Goal: Task Accomplishment & Management: Complete application form

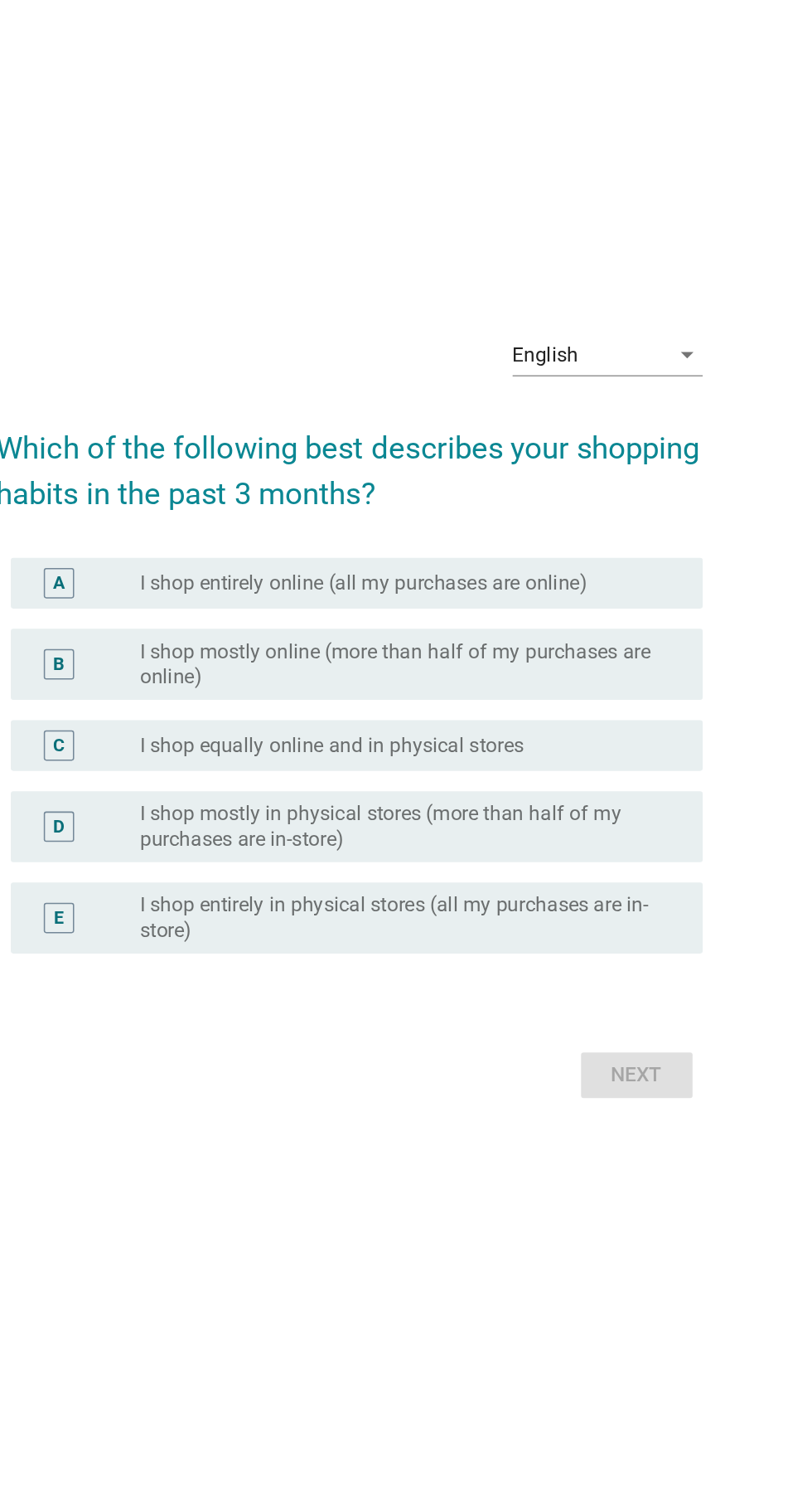
click at [628, 533] on icon "arrow_drop_down" at bounding box center [627, 523] width 20 height 20
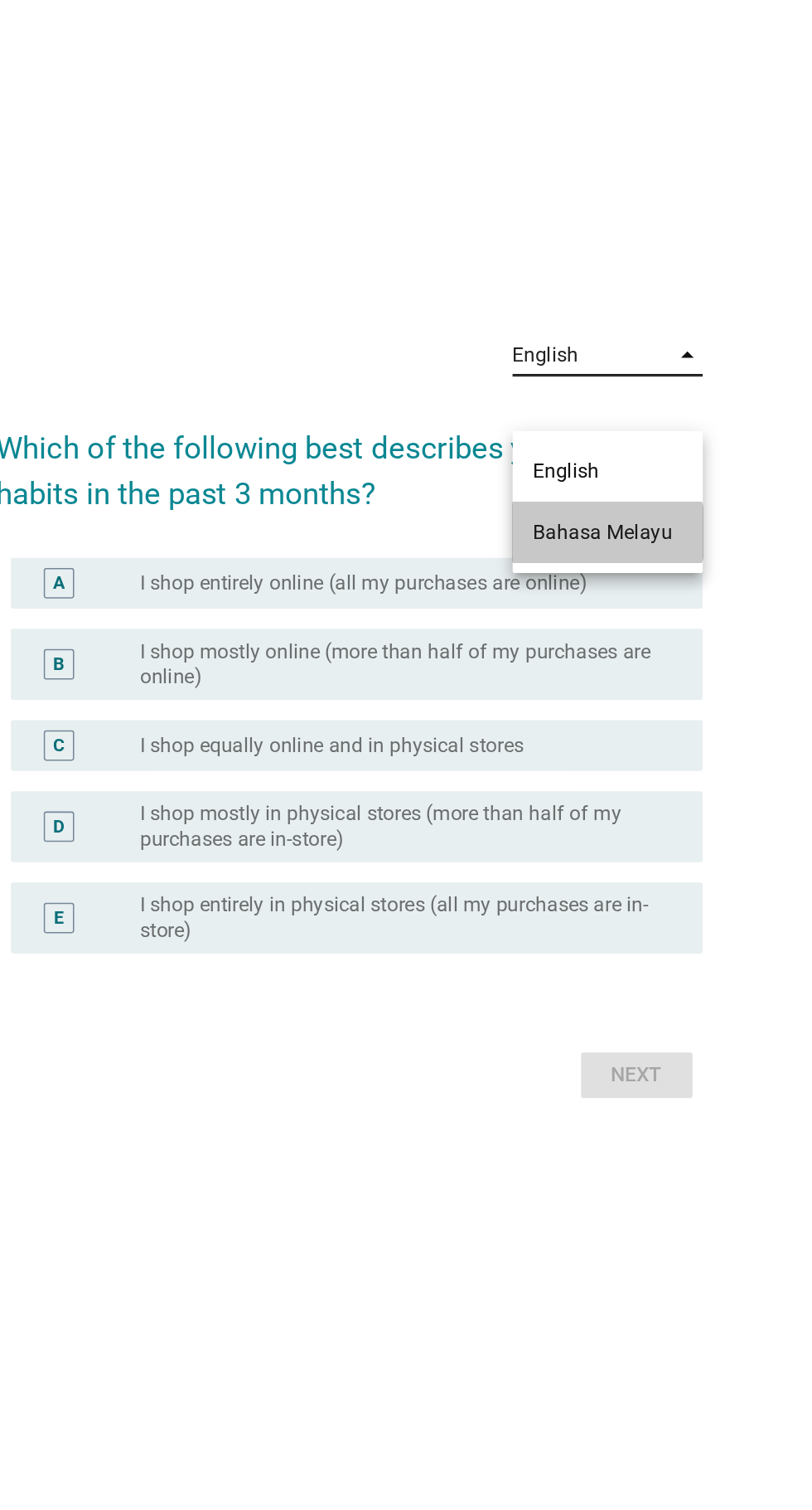
click at [587, 650] on div "Bahasa Melayu" at bounding box center [575, 639] width 97 height 40
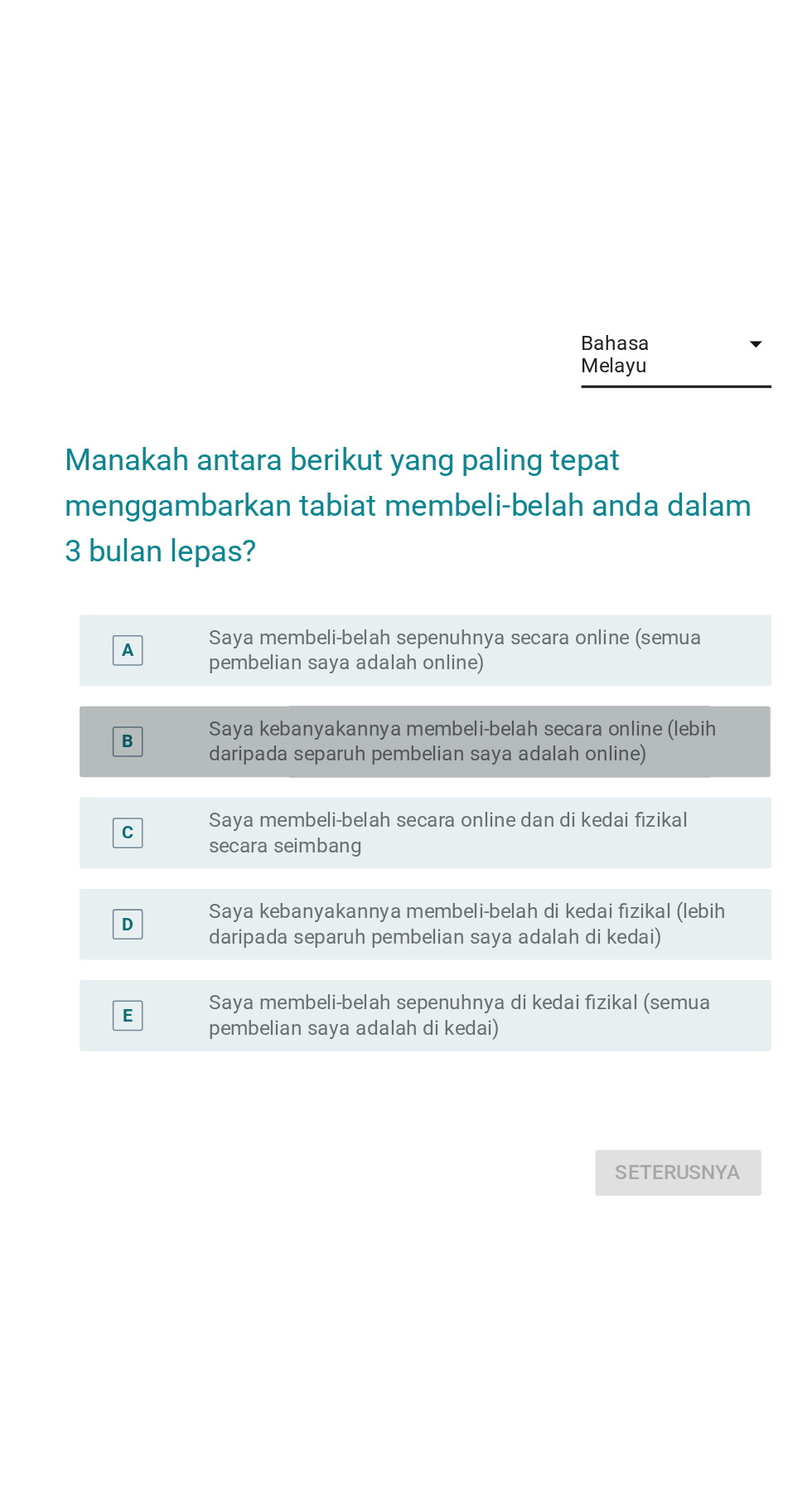
click at [481, 765] on label "Saya kebanyakannya membeli-belah secara online (lebih daripada separuh pembelia…" at bounding box center [440, 748] width 341 height 33
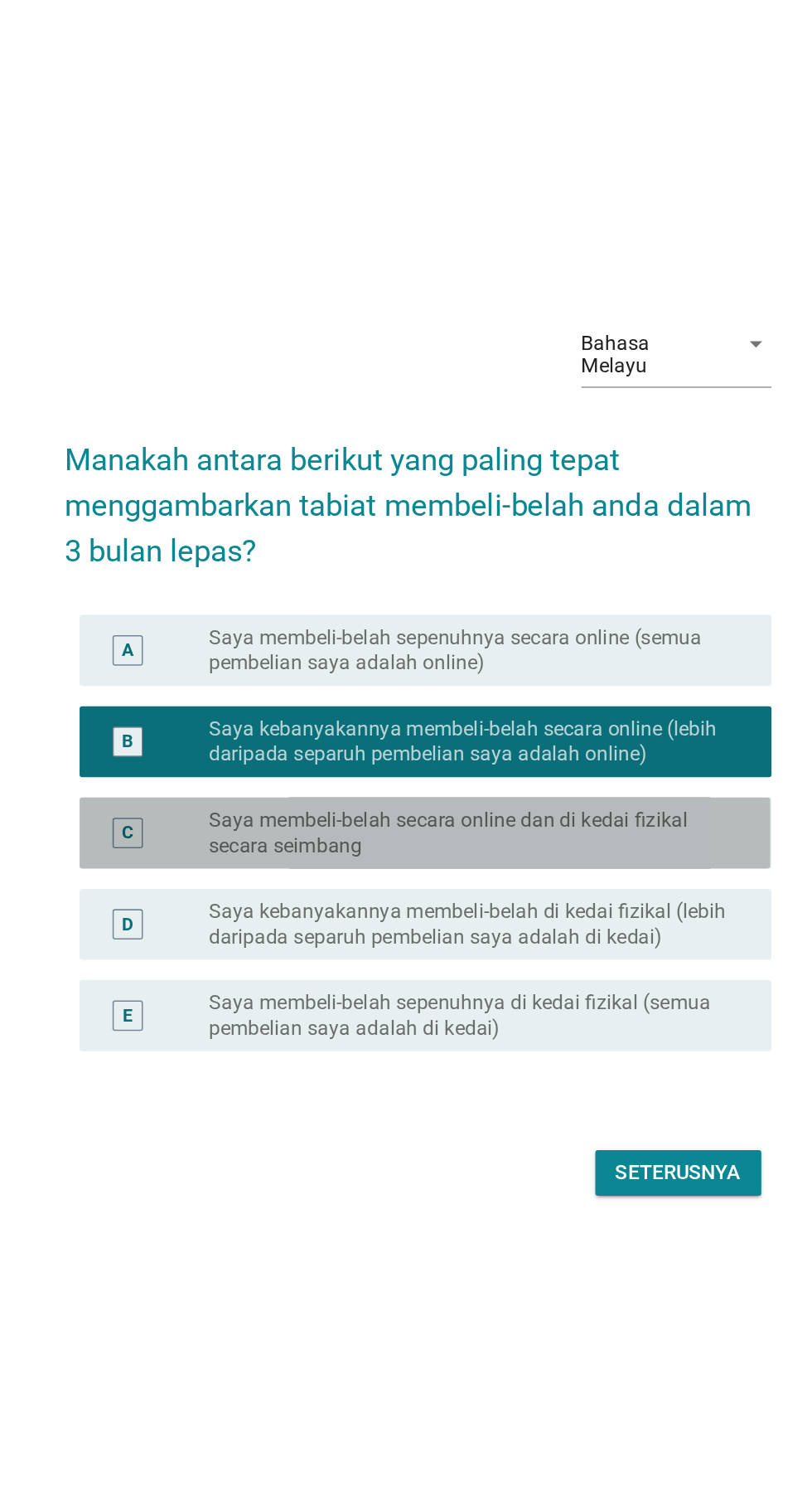
click at [462, 824] on label "Saya membeli-belah secara online dan di kedai fizikal secara seimbang" at bounding box center [440, 807] width 341 height 33
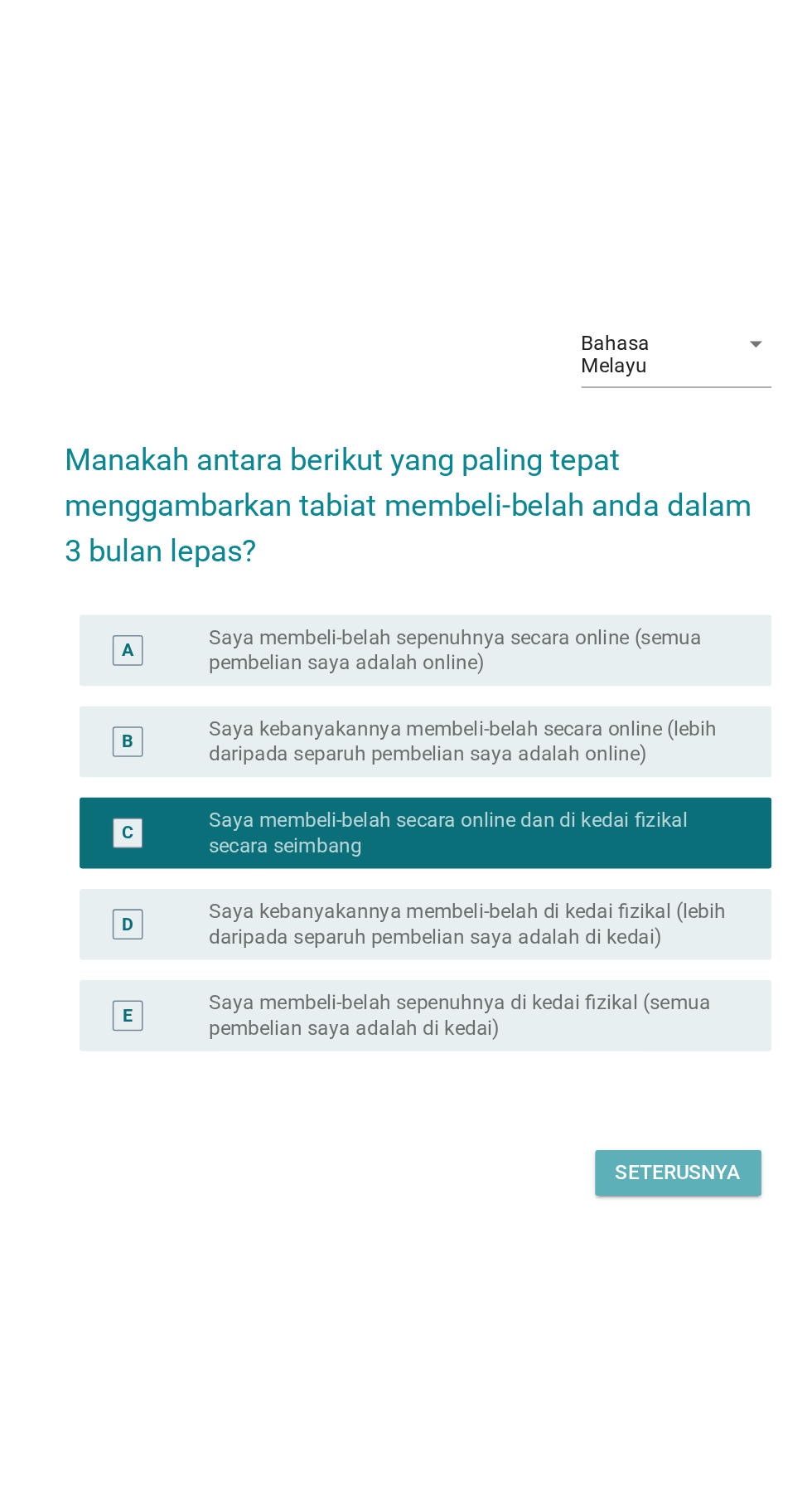
click at [565, 1040] on div "Seterusnya" at bounding box center [576, 1030] width 82 height 20
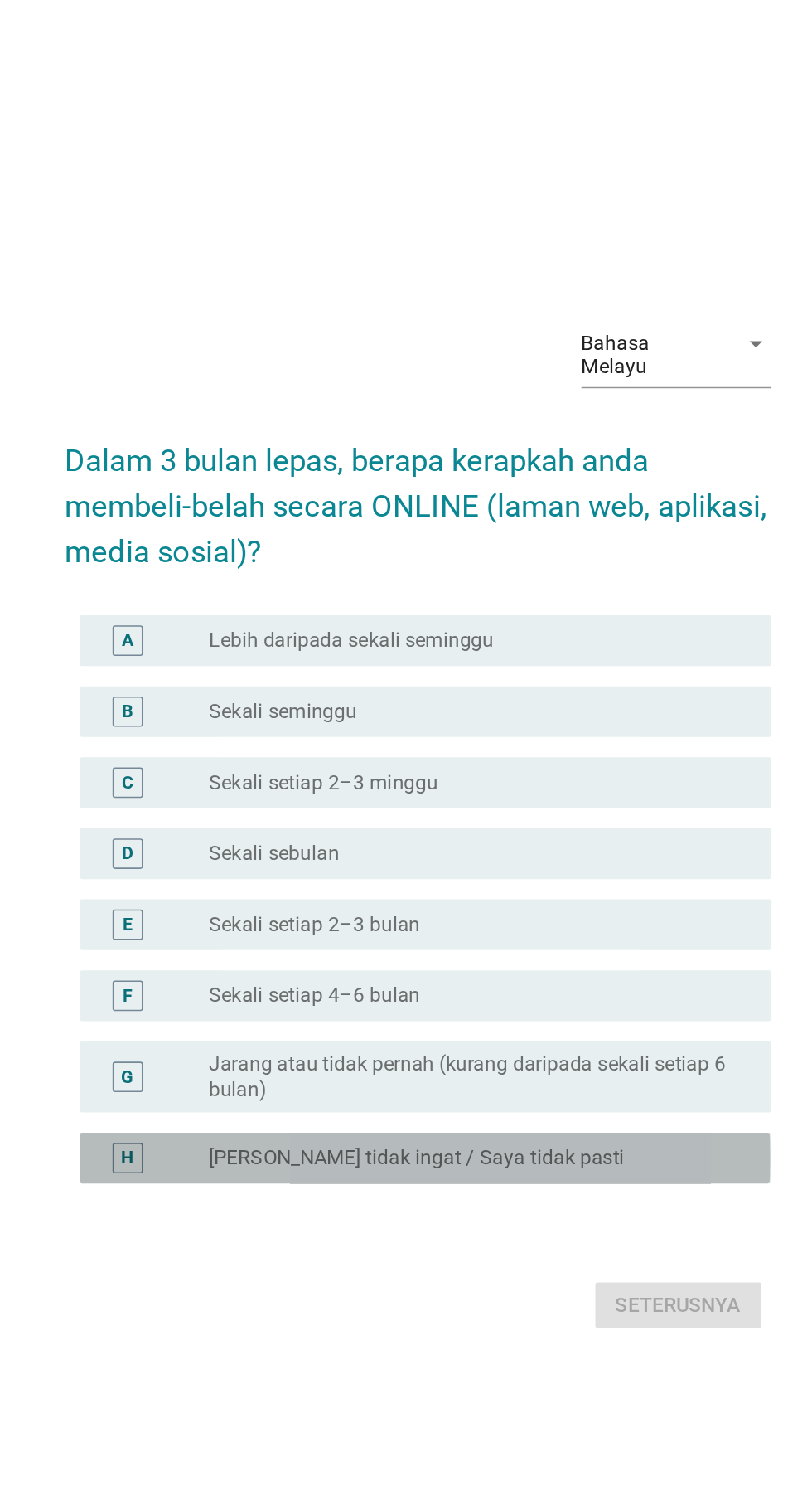
click at [499, 985] on div "radio_button_unchecked Saya tidak ingat / Saya tidak pasti" at bounding box center [440, 976] width 341 height 16
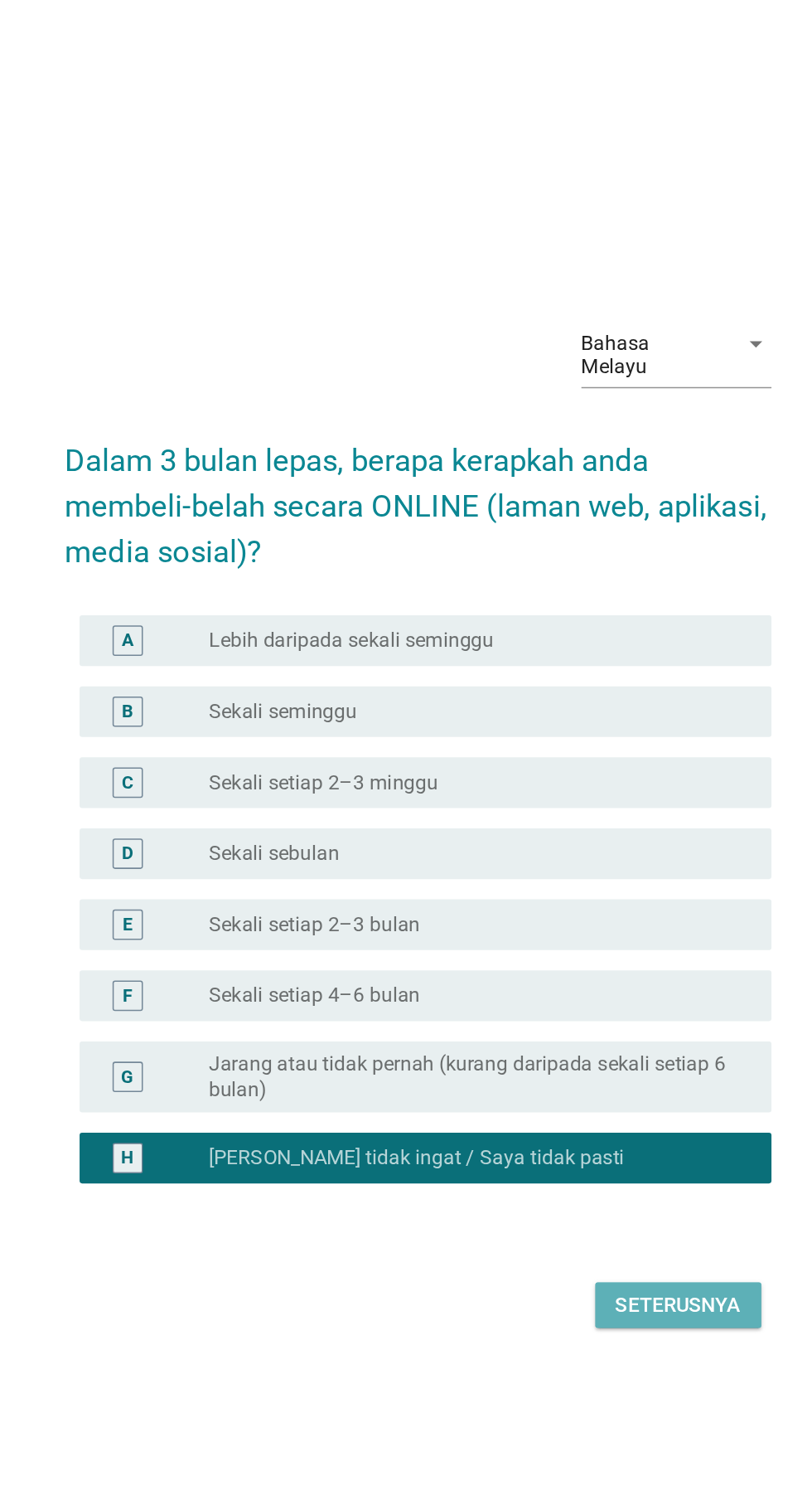
click at [580, 1083] on div "Seterusnya" at bounding box center [576, 1073] width 82 height 20
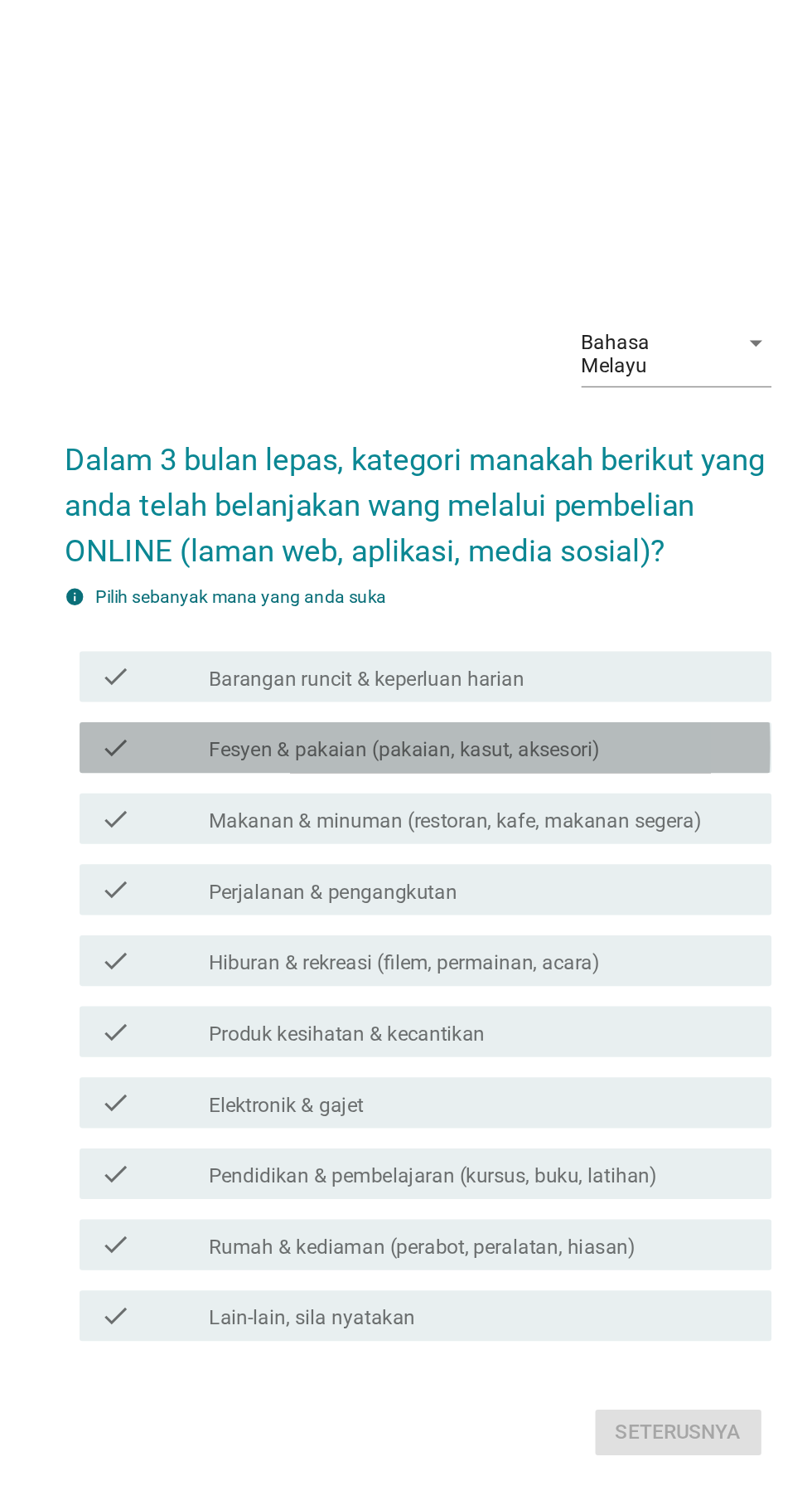
click at [273, 677] on label "Fesyen & pakaian (pakaian, kasut, aksesori)" at bounding box center [397, 667] width 256 height 16
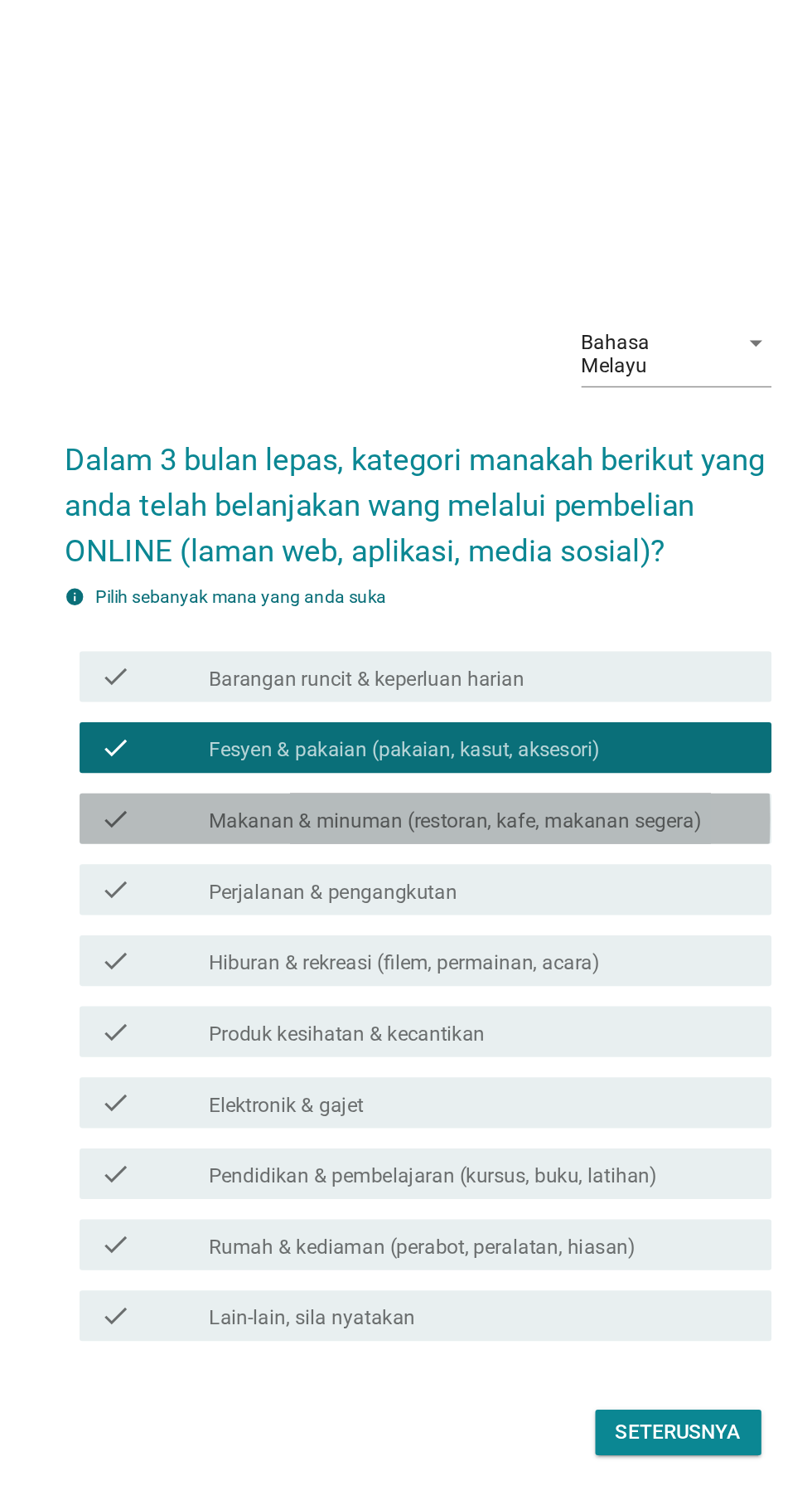
click at [276, 724] on label "Makanan & minuman (restoran, kafe, makanan segera)" at bounding box center [431, 714] width 322 height 16
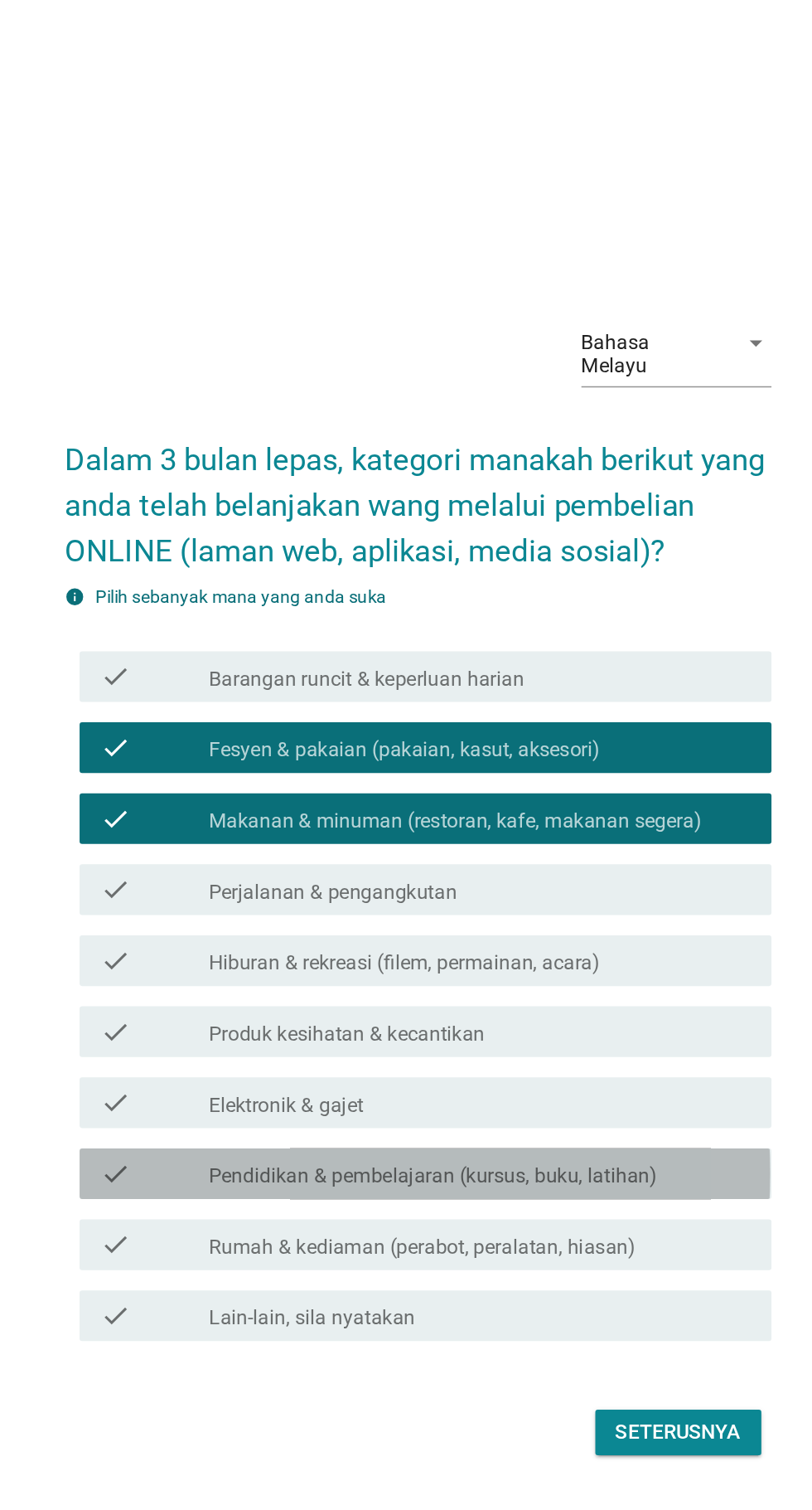
click at [549, 955] on label "Pendidikan & pembelajaran (kursus, buku, latihan)" at bounding box center [416, 947] width 293 height 16
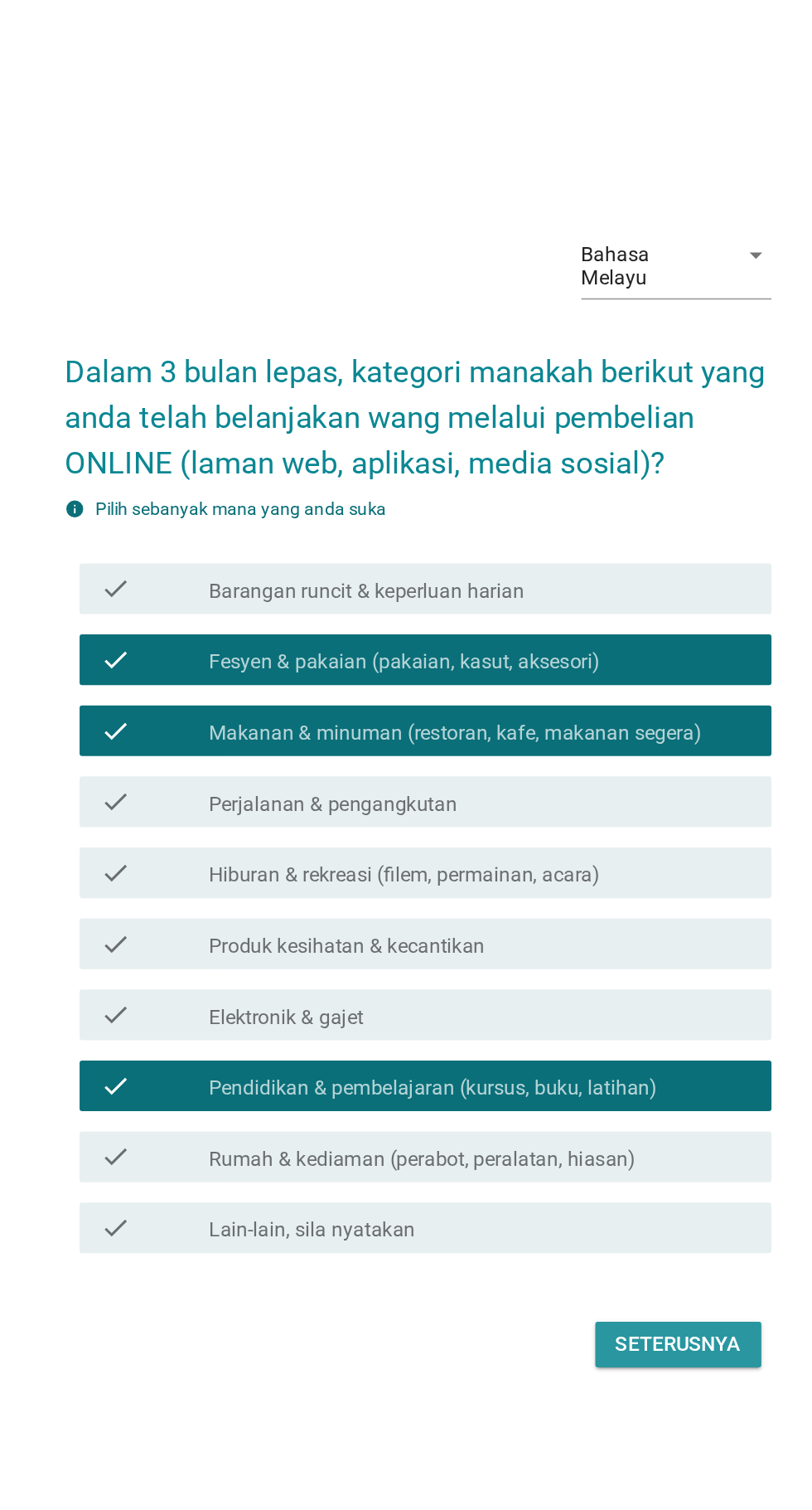
click at [584, 1125] on div "Seterusnya" at bounding box center [576, 1114] width 82 height 20
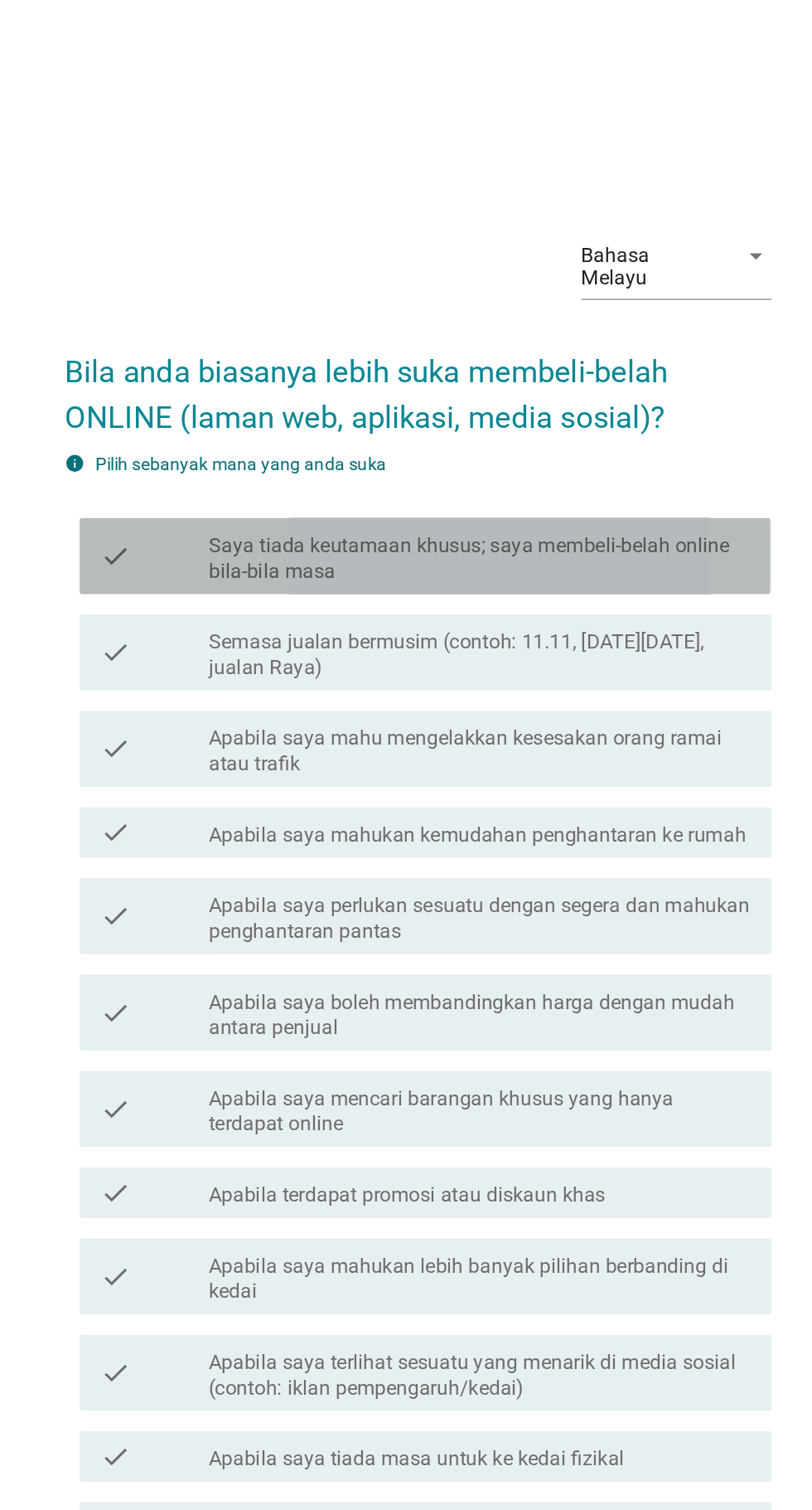
click at [561, 487] on label "Saya tiada keutamaan khusus; saya membeli-belah online bila-bila masa" at bounding box center [447, 471] width 355 height 33
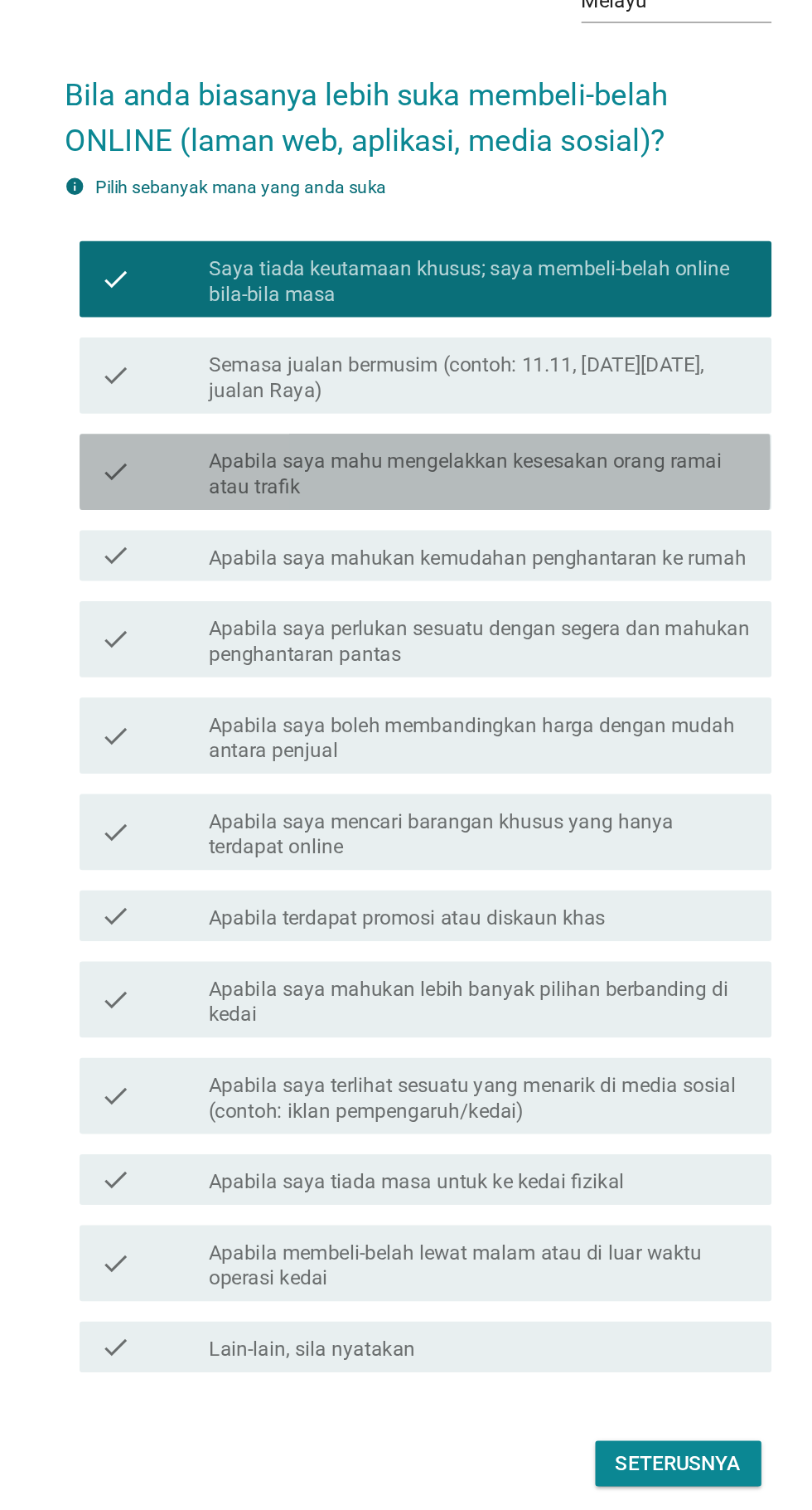
click at [586, 614] on label "Apabila saya mahu mengelakkan kesesakan orang ramai atau trafik" at bounding box center [447, 597] width 355 height 33
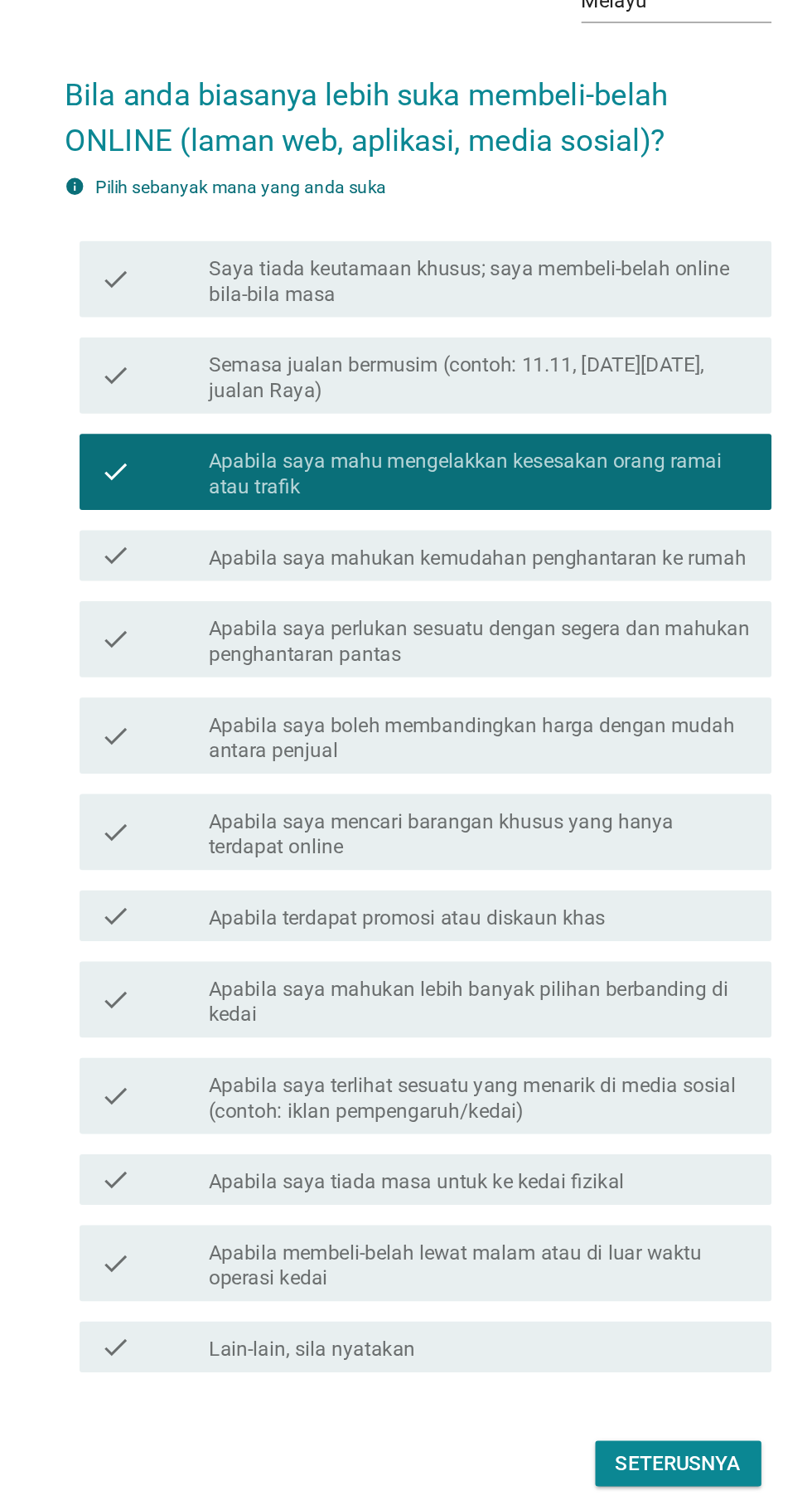
click at [558, 620] on div "check check_box Apabila saya mahu mengelakkan kesesakan orang ramai atau trafik" at bounding box center [410, 596] width 452 height 50
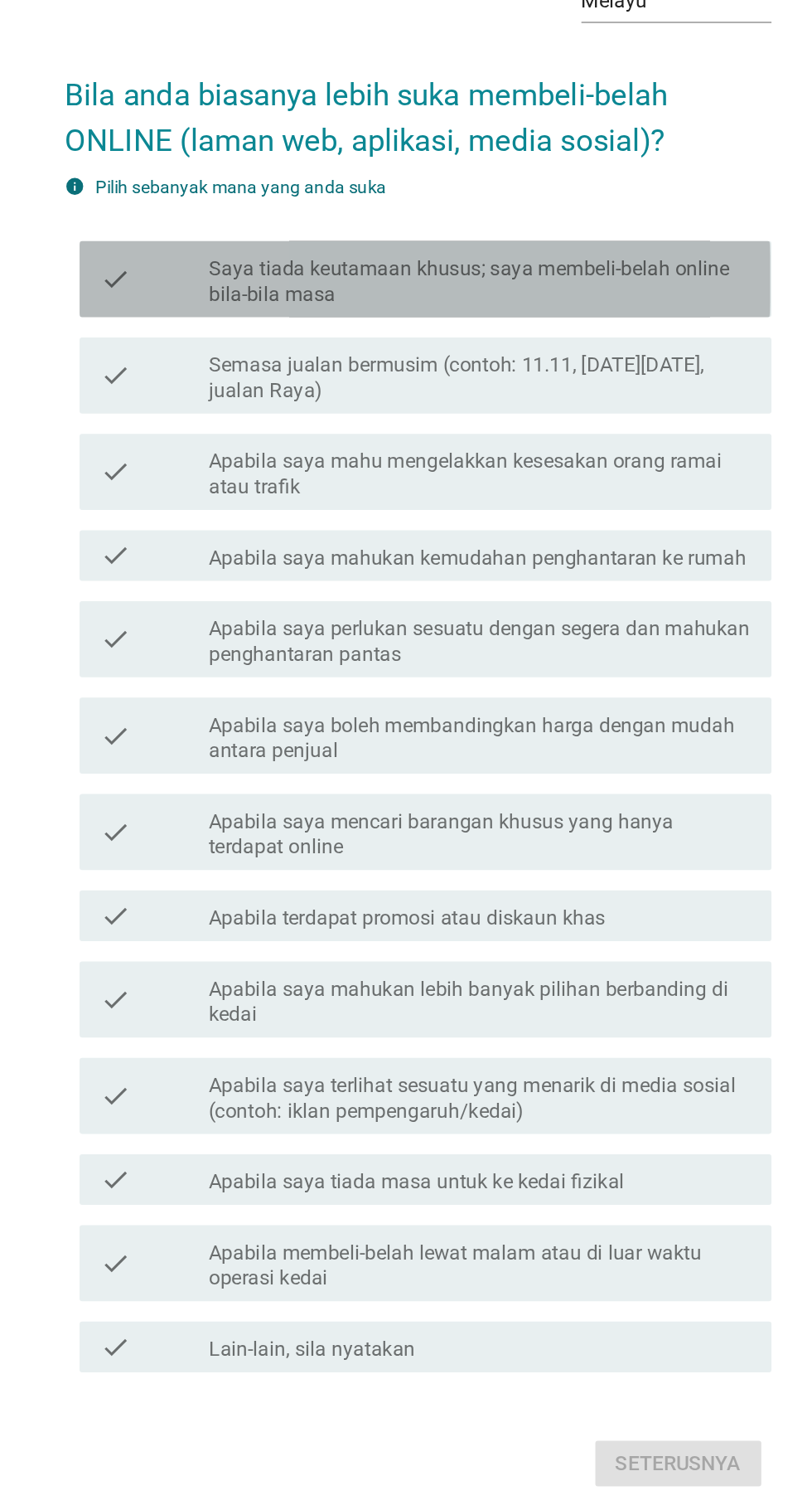
click at [548, 487] on label "Saya tiada keutamaan khusus; saya membeli-belah online bila-bila masa" at bounding box center [447, 471] width 355 height 33
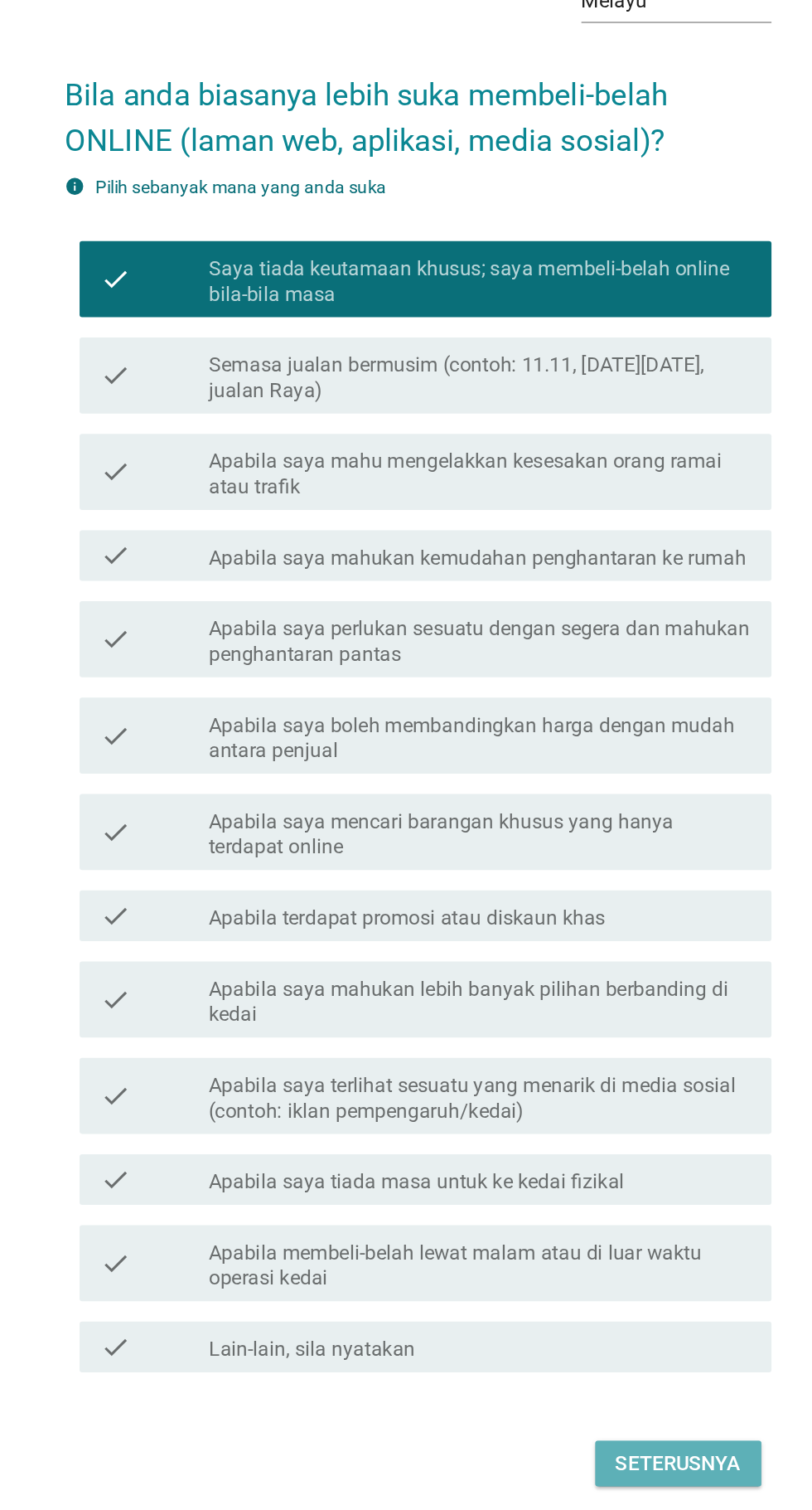
click at [581, 1259] on button "Seterusnya" at bounding box center [577, 1244] width 109 height 30
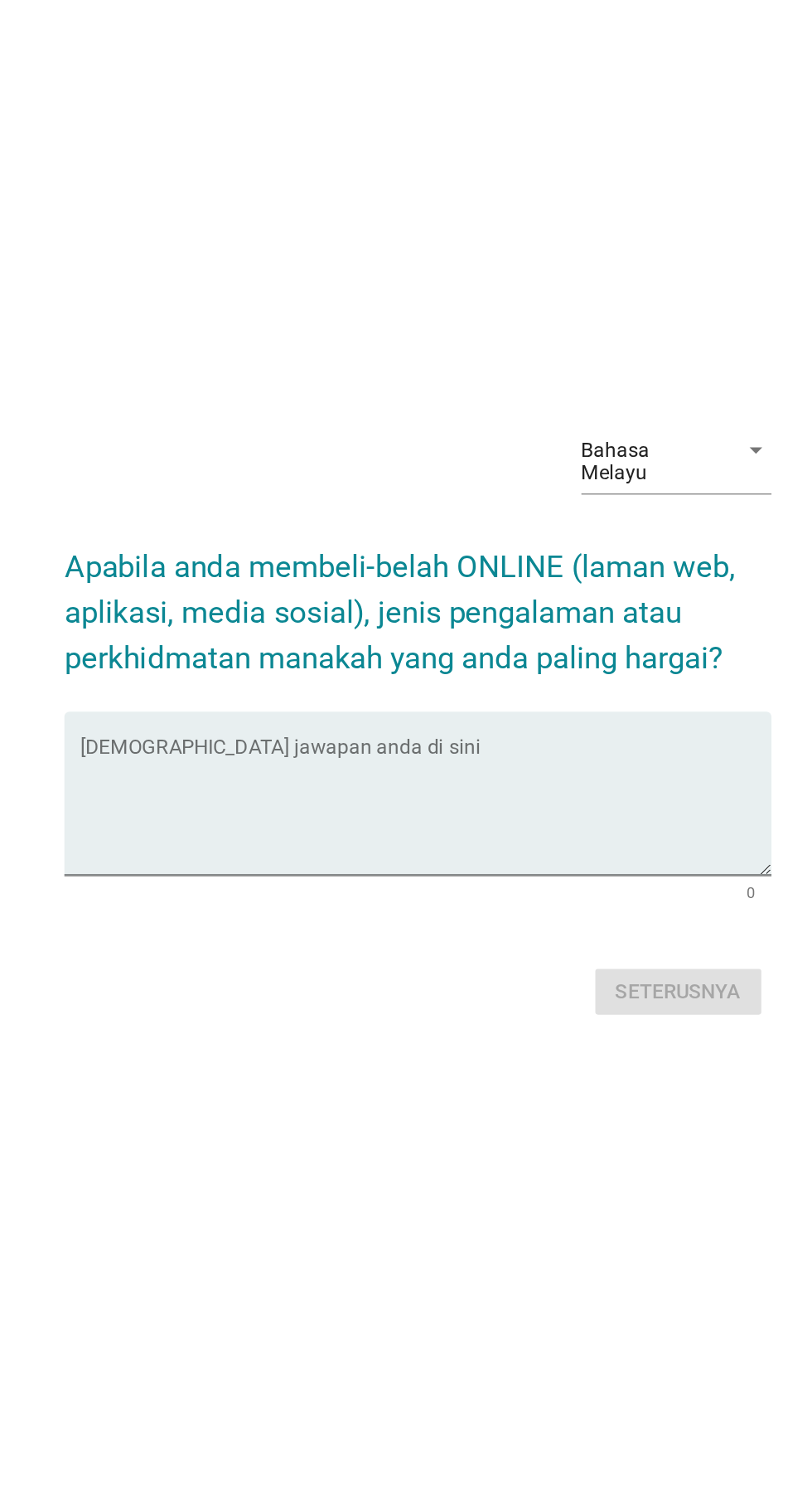
scroll to position [42, 0]
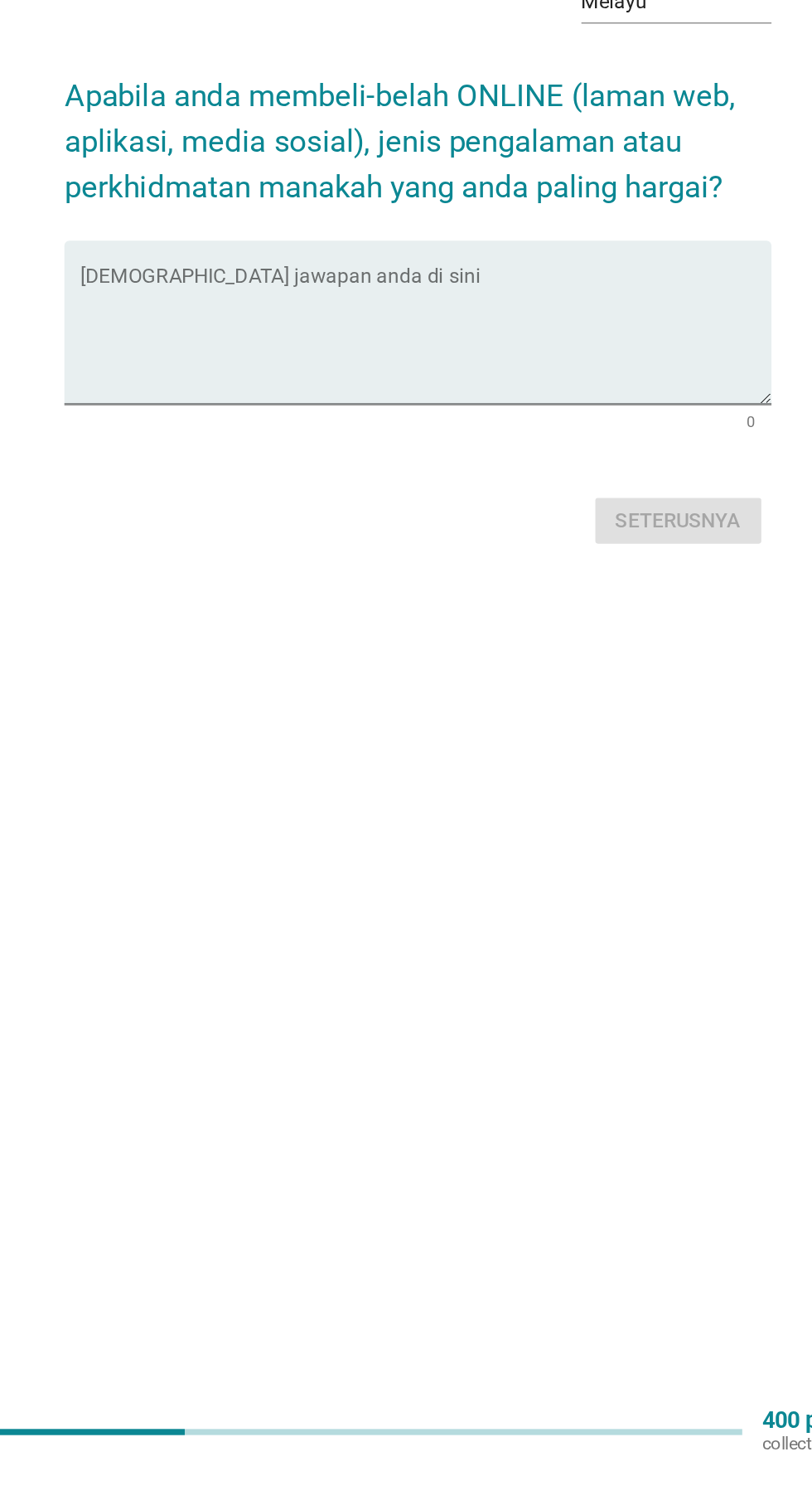
click at [529, 804] on textarea "Isikan jawapan anda di sini" at bounding box center [410, 773] width 452 height 87
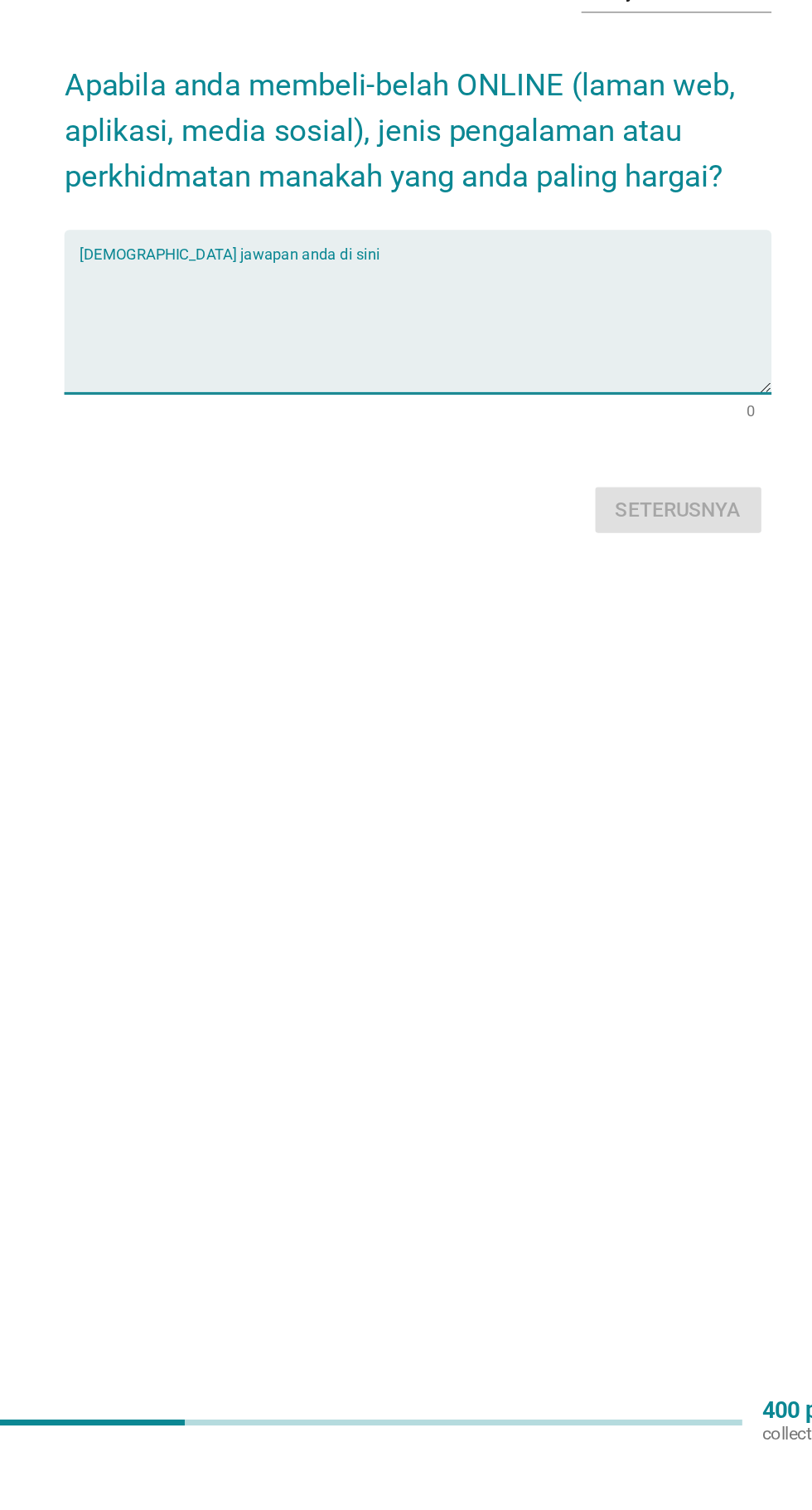
scroll to position [162, 0]
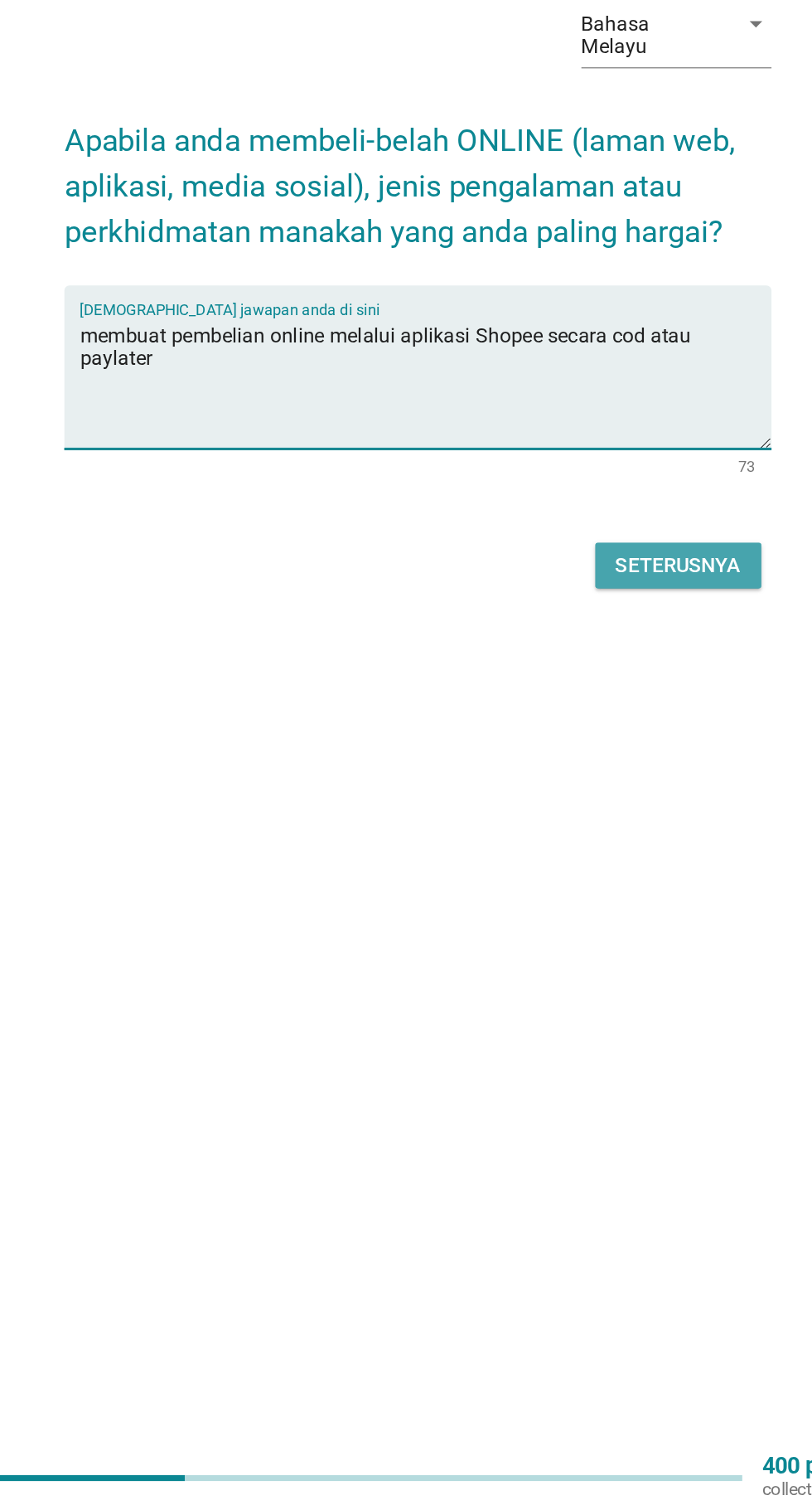
type textarea "membuat pembelian online melalui aplikasi Shopee secara cod atau paylater"
click at [582, 877] on button "Seterusnya" at bounding box center [577, 892] width 109 height 30
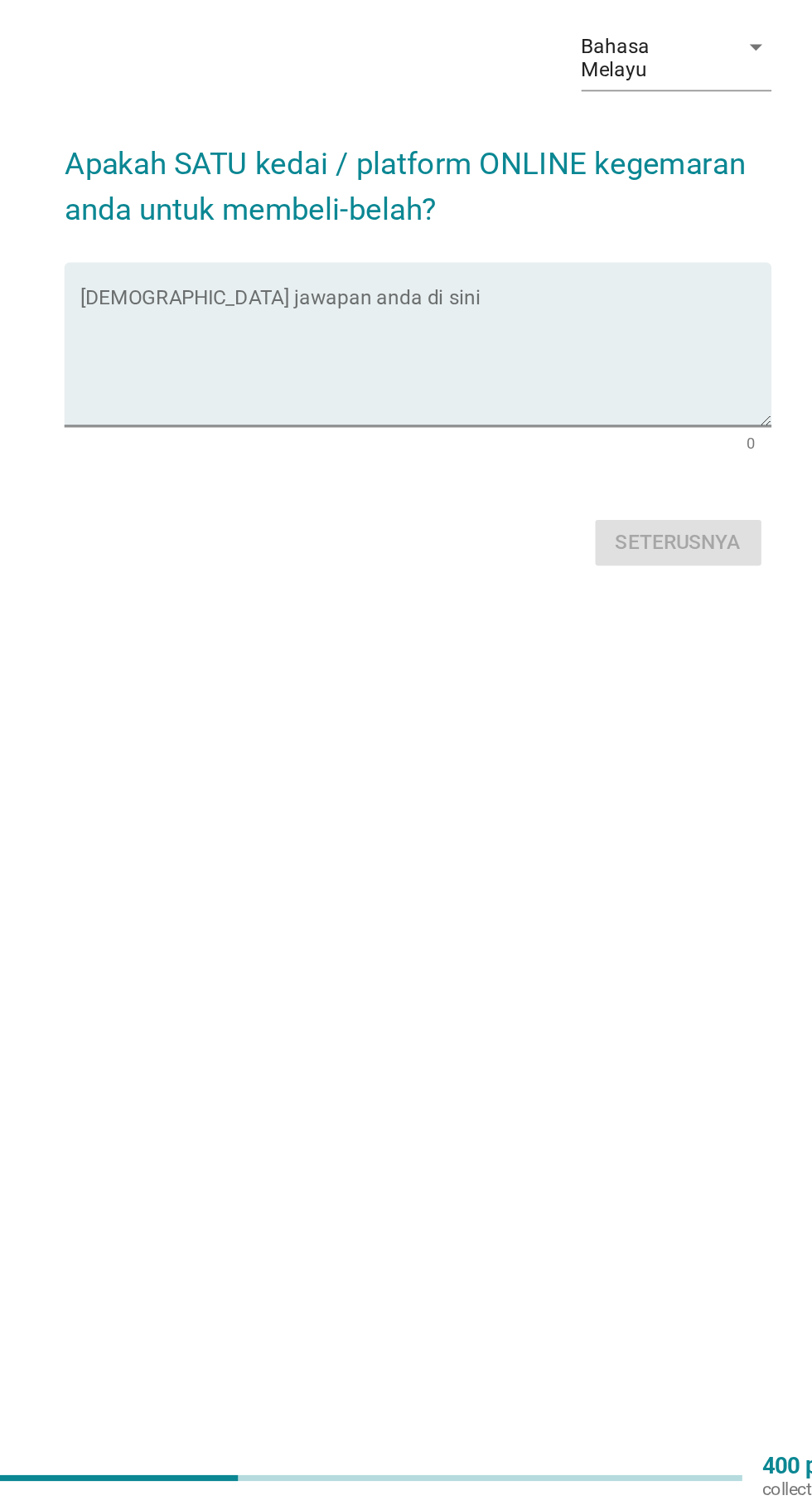
scroll to position [14, 0]
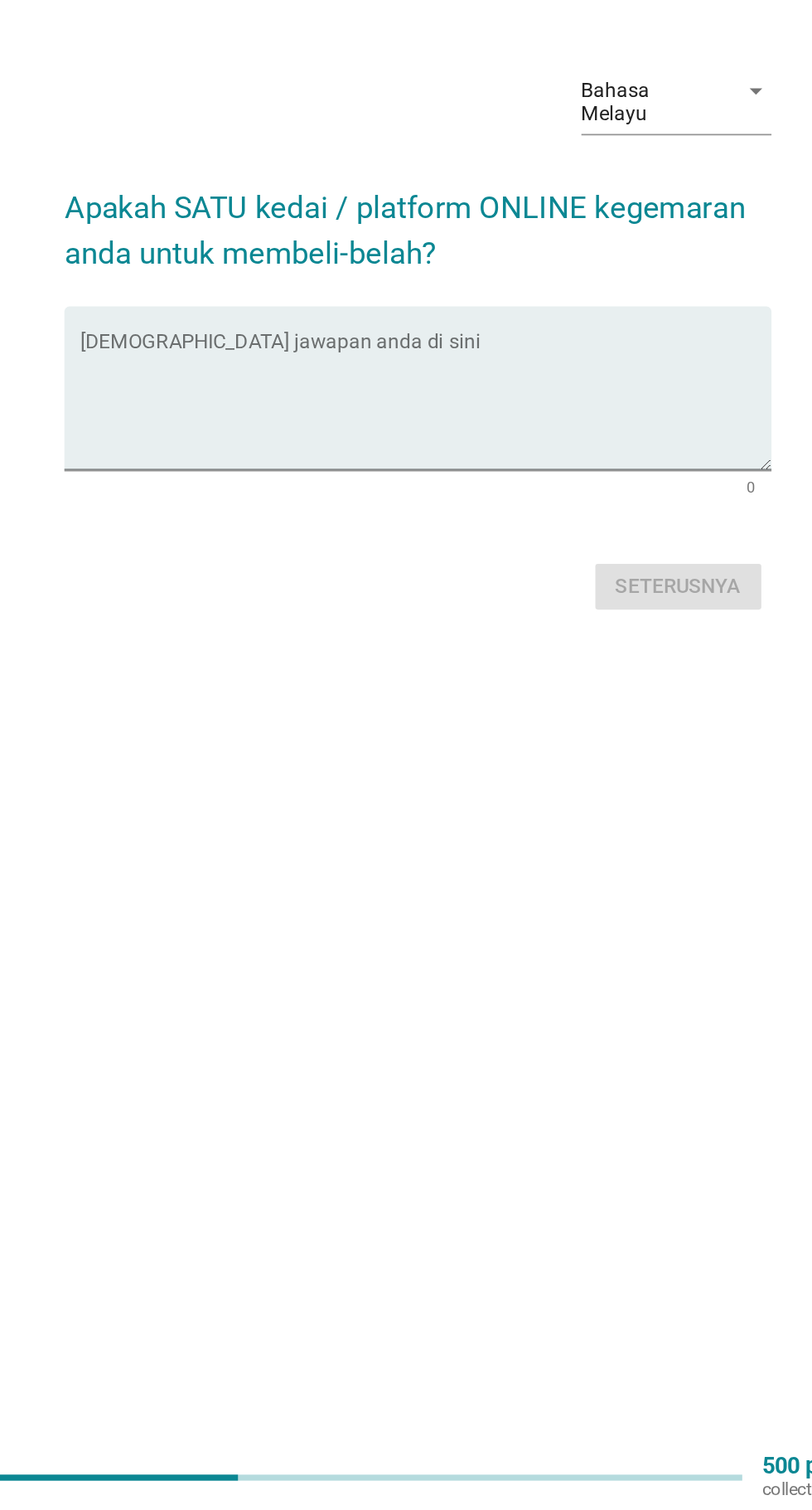
click at [239, 813] on textarea "Isikan jawapan anda di sini" at bounding box center [410, 786] width 452 height 87
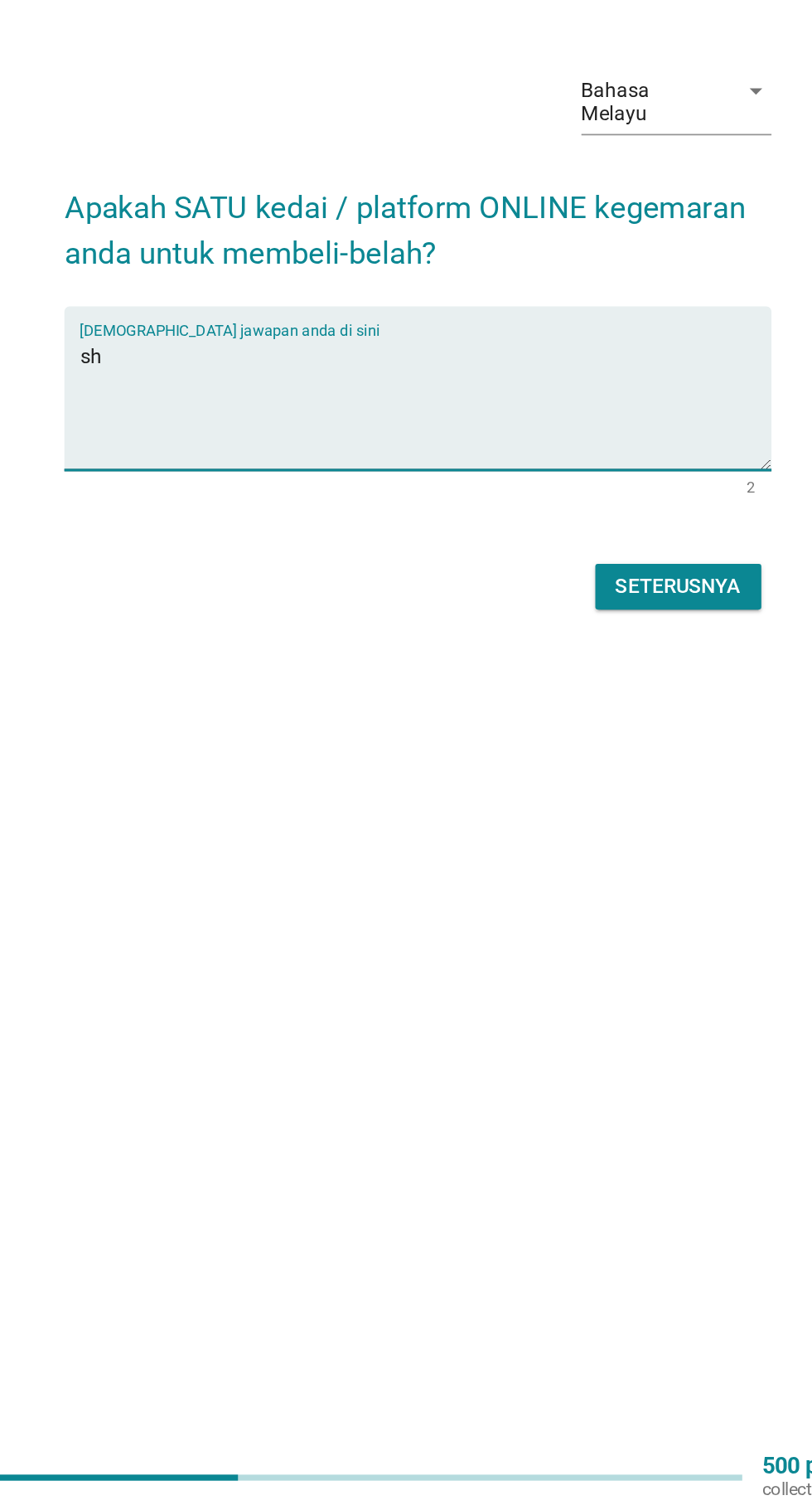
type textarea "s"
type textarea "Shoppe"
click at [562, 917] on div "Seterusnya" at bounding box center [576, 905] width 82 height 20
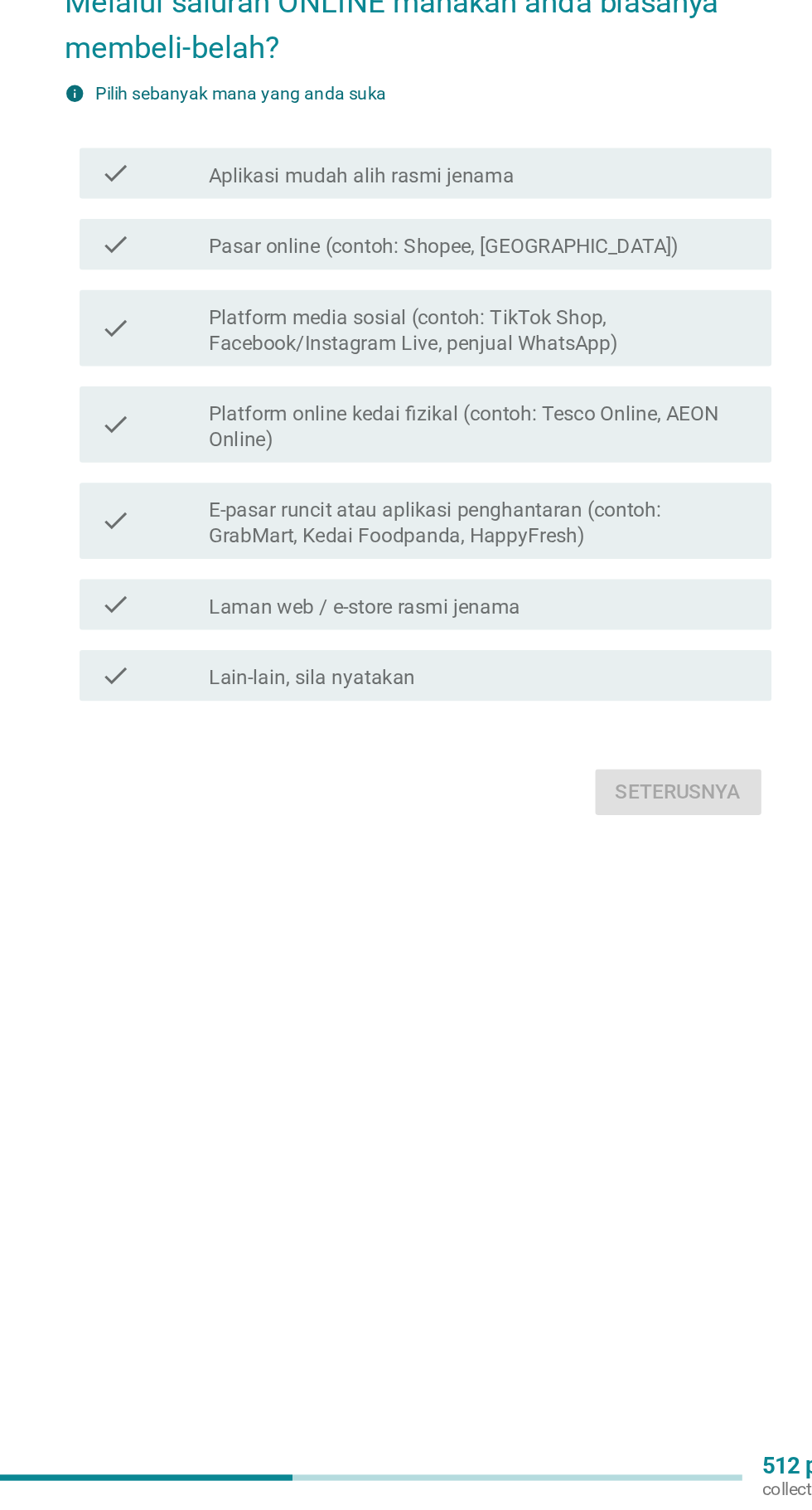
scroll to position [0, 0]
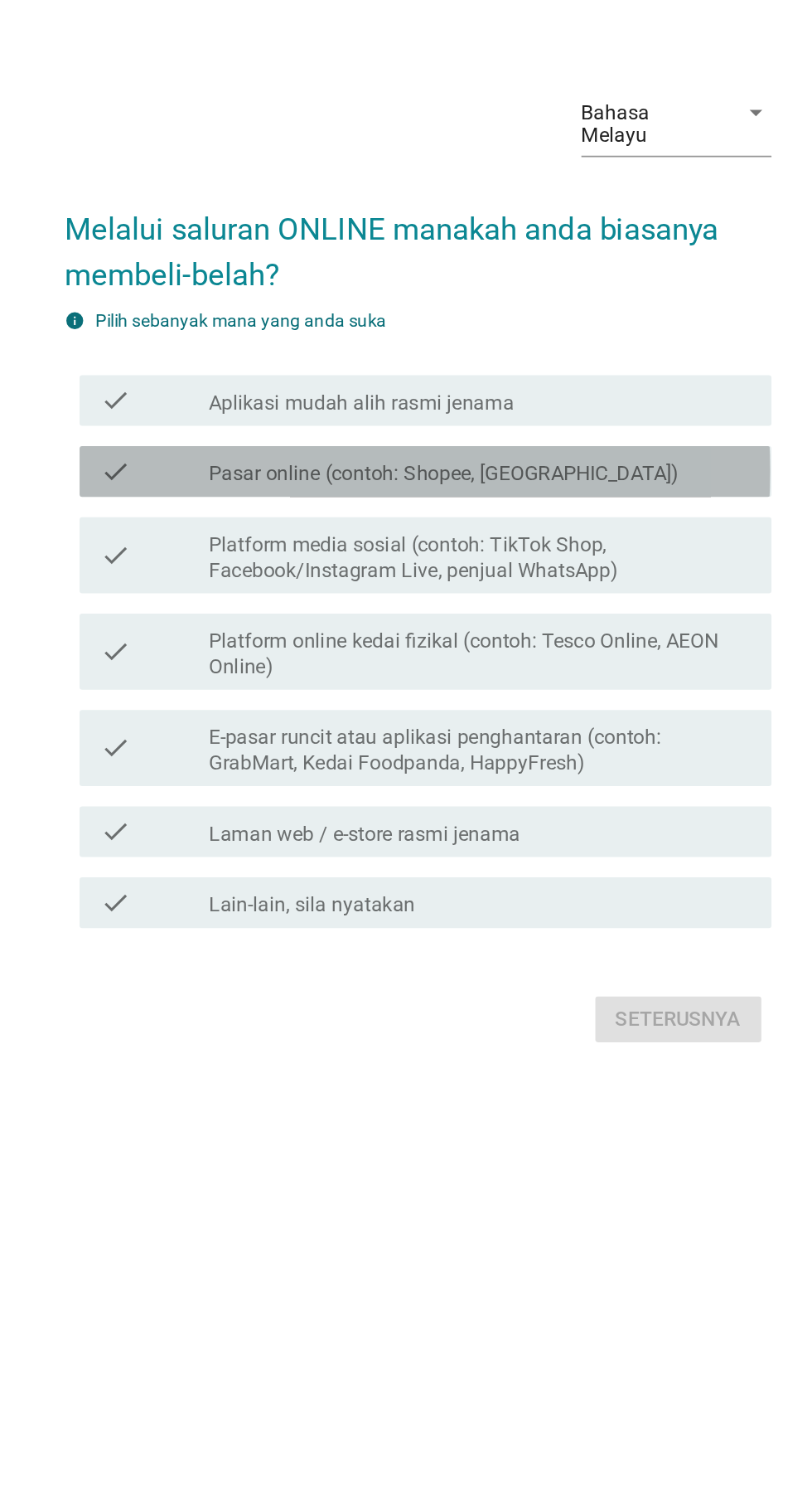
click at [309, 706] on label "Pasar online (contoh: Shopee, [GEOGRAPHIC_DATA])" at bounding box center [423, 698] width 308 height 16
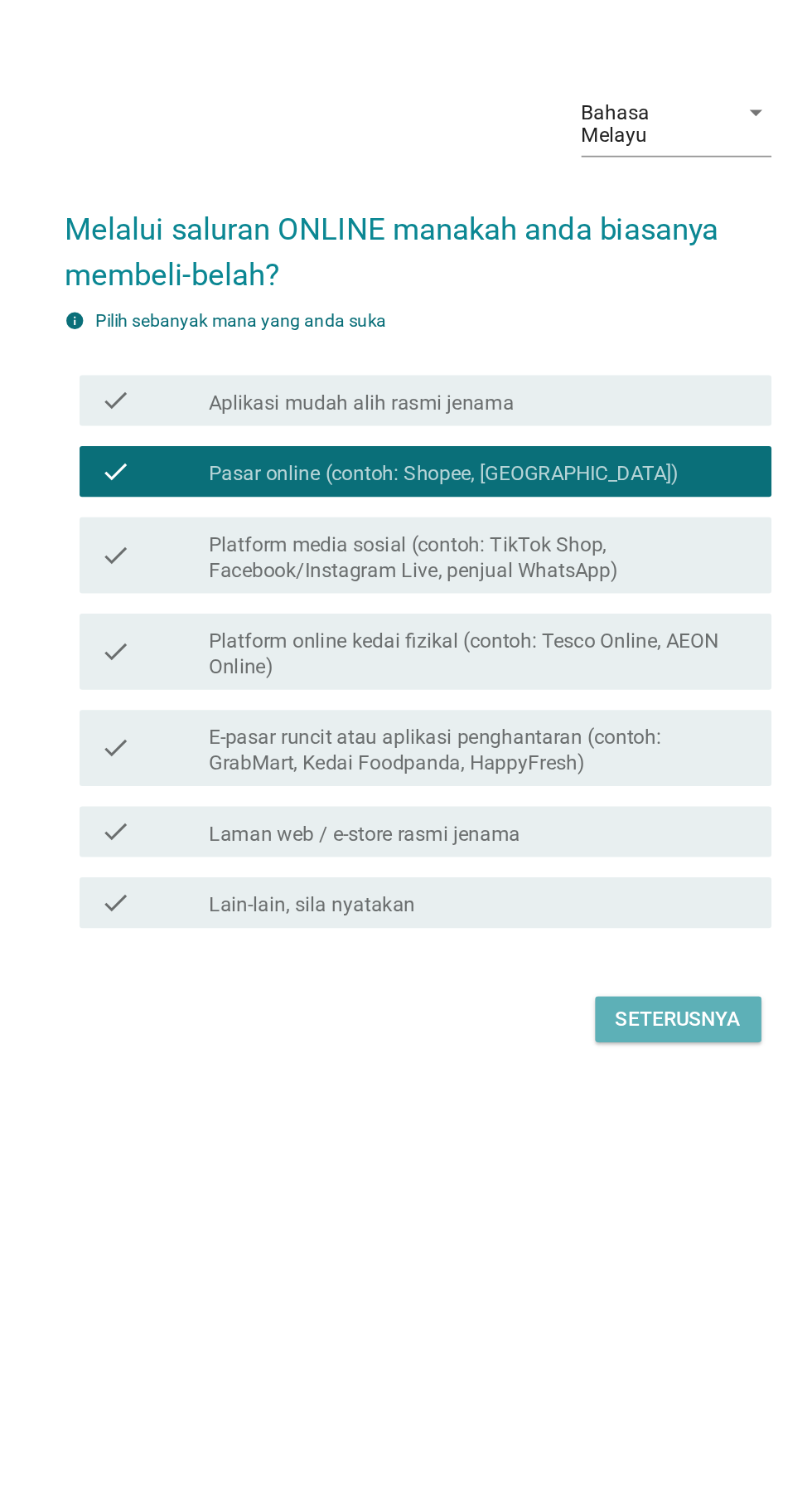
click at [603, 1065] on div "Seterusnya" at bounding box center [576, 1055] width 82 height 20
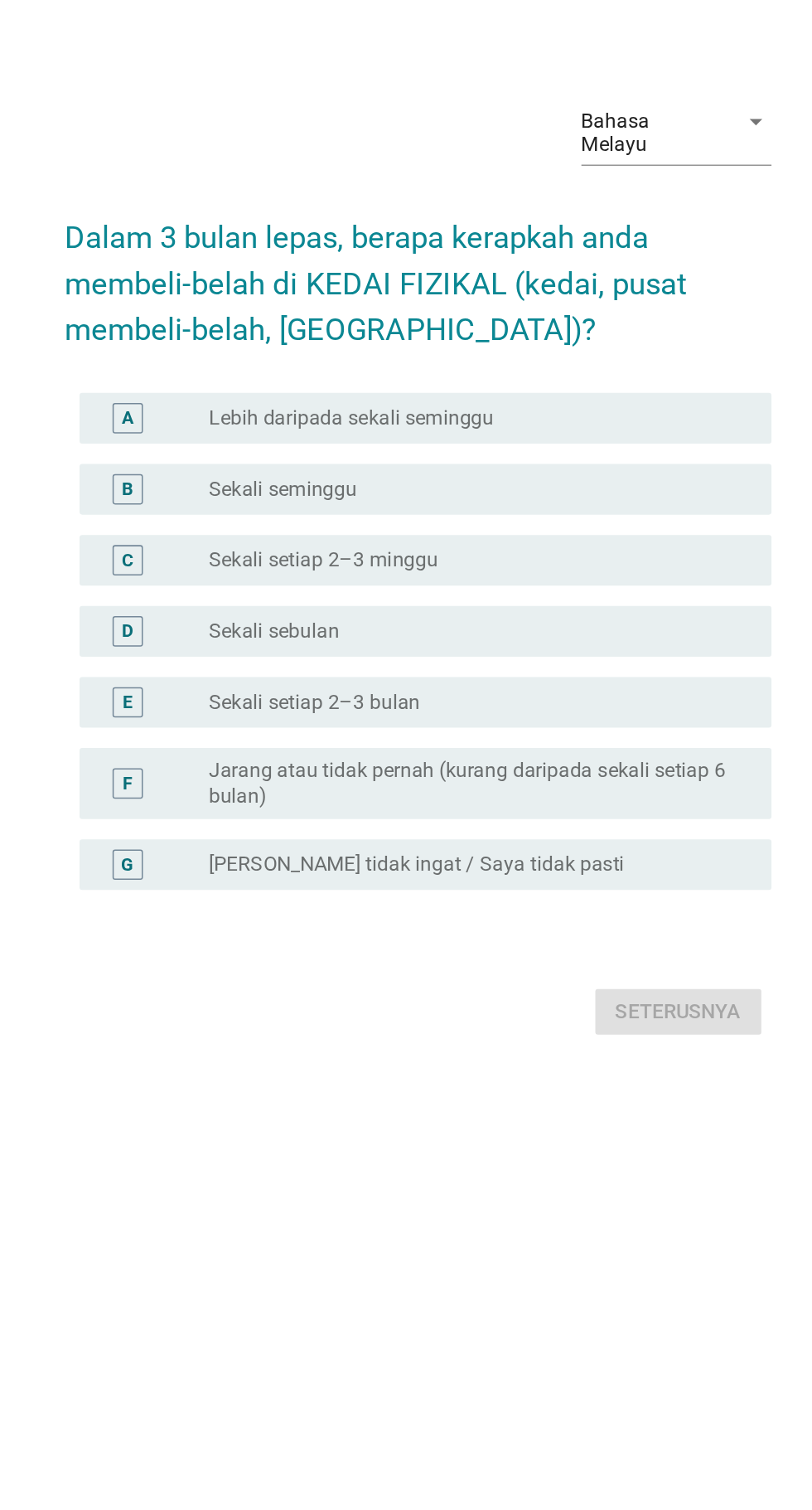
scroll to position [5, 0]
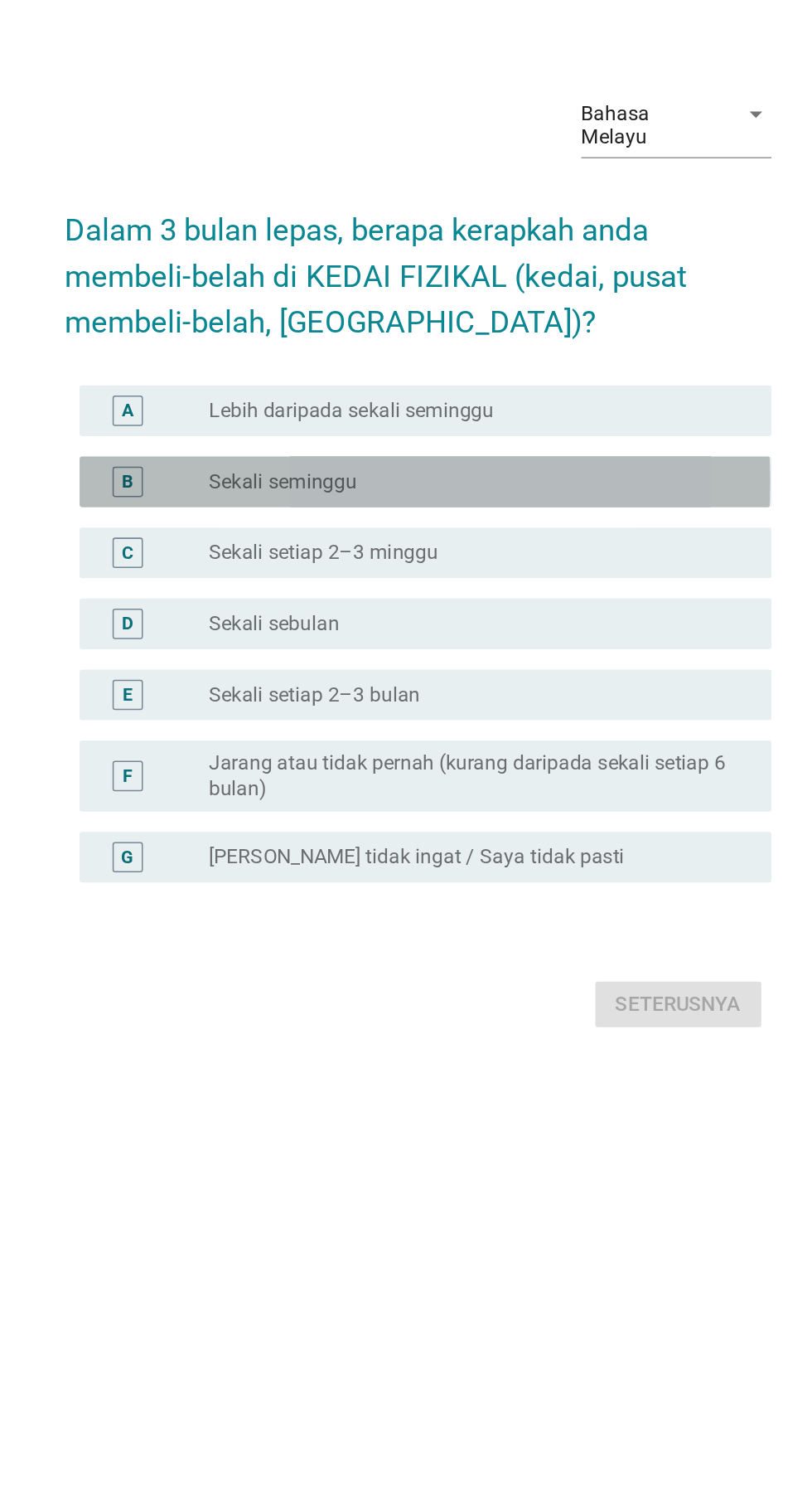
click at [310, 711] on label "Sekali seminggu" at bounding box center [318, 703] width 97 height 16
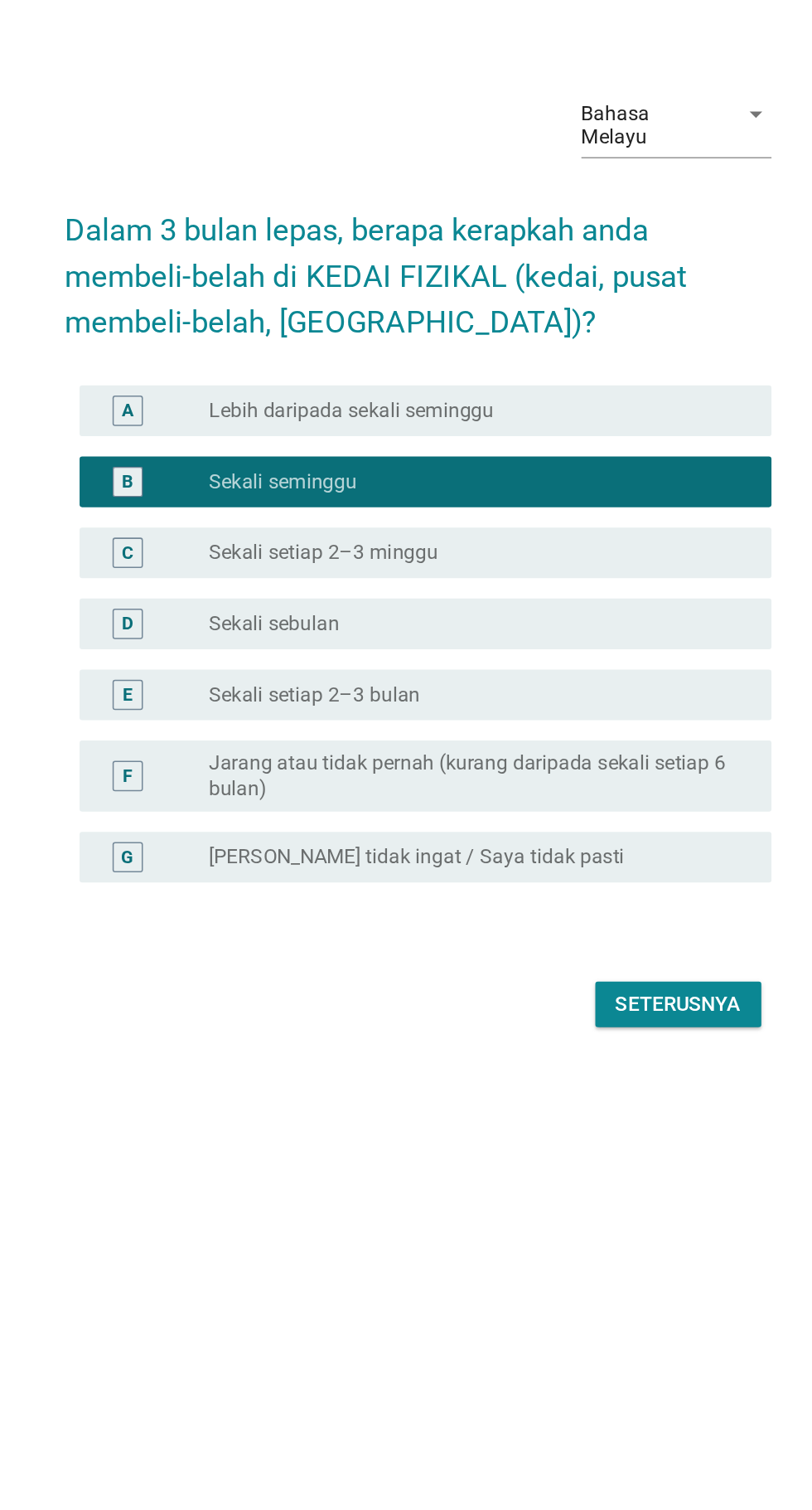
click at [352, 972] on div "G radio_button_unchecked Saya tidak ingat / Saya tidak pasti" at bounding box center [406, 949] width 462 height 47
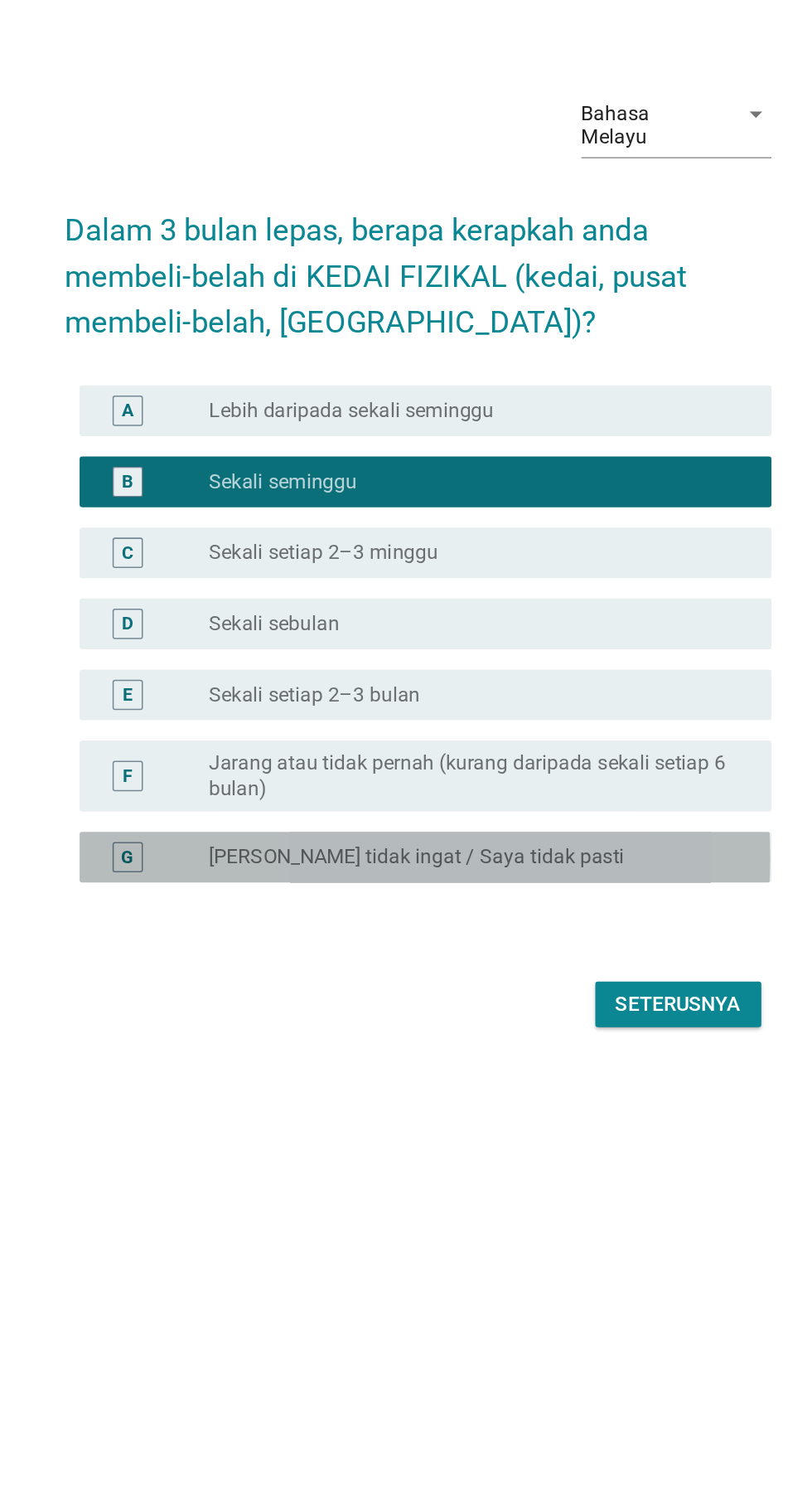
click at [335, 957] on label "[PERSON_NAME] tidak ingat / Saya tidak pasti" at bounding box center [405, 948] width 272 height 16
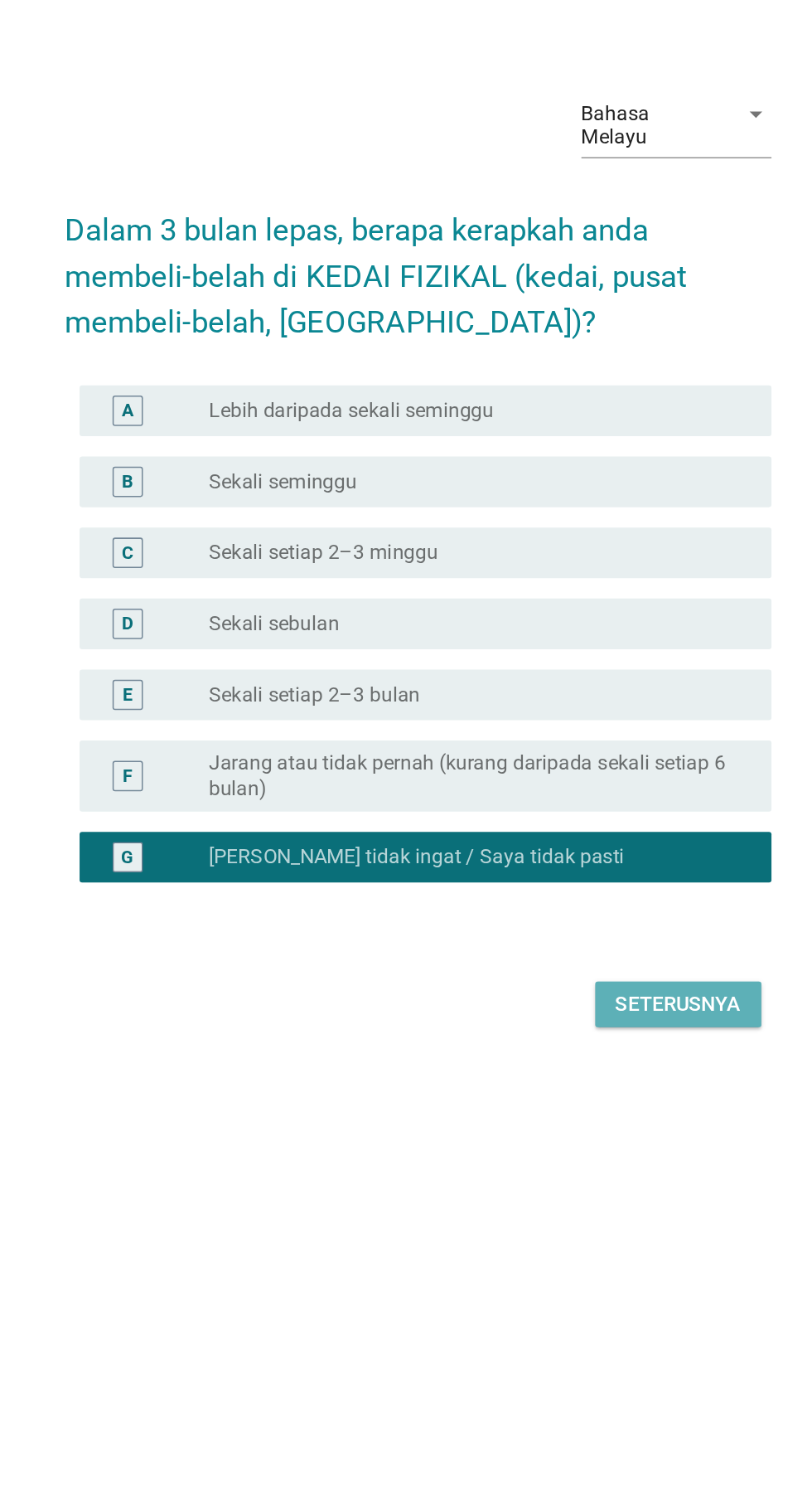
click at [603, 1055] on div "Seterusnya" at bounding box center [576, 1044] width 82 height 20
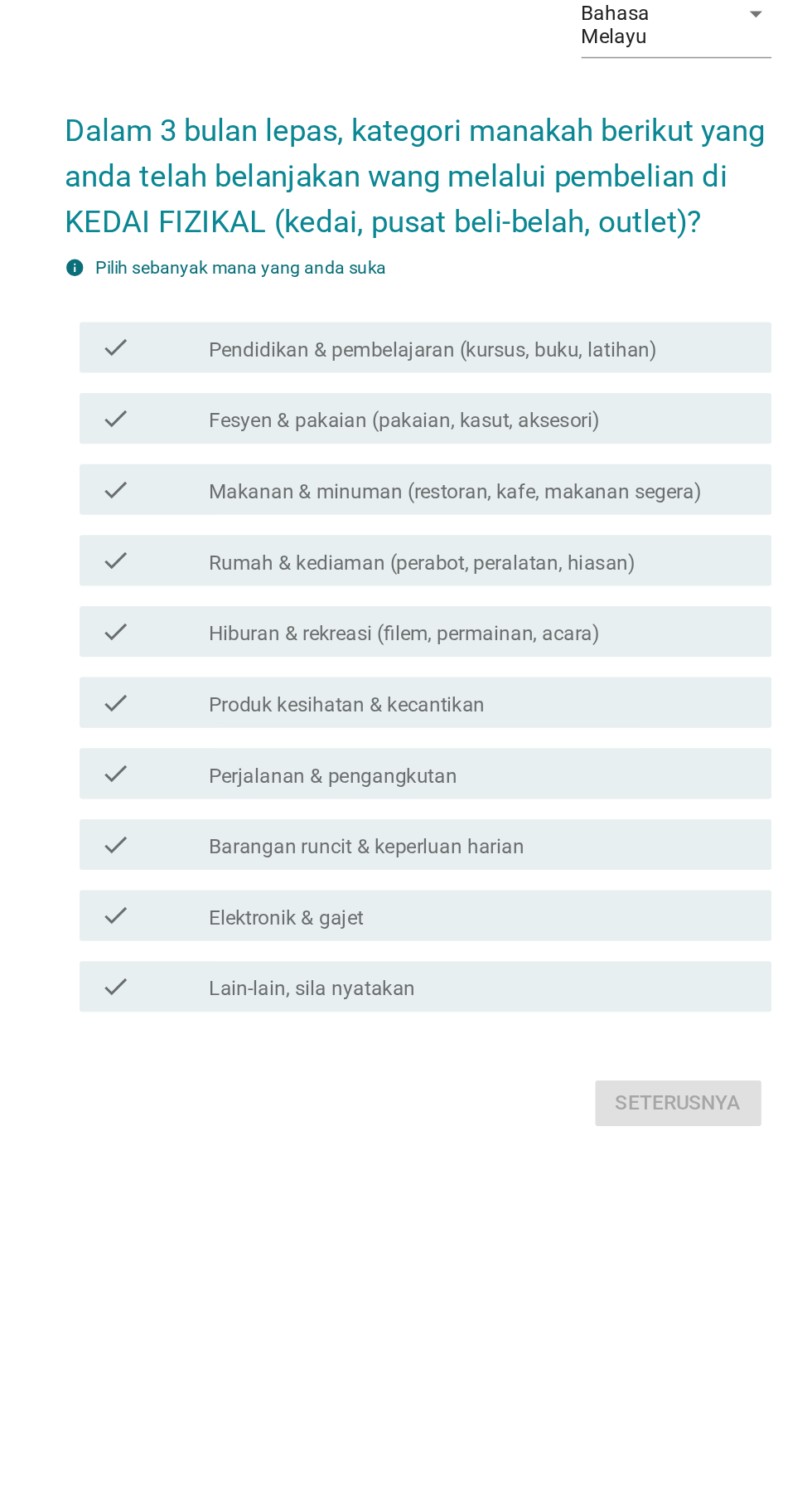
scroll to position [0, 0]
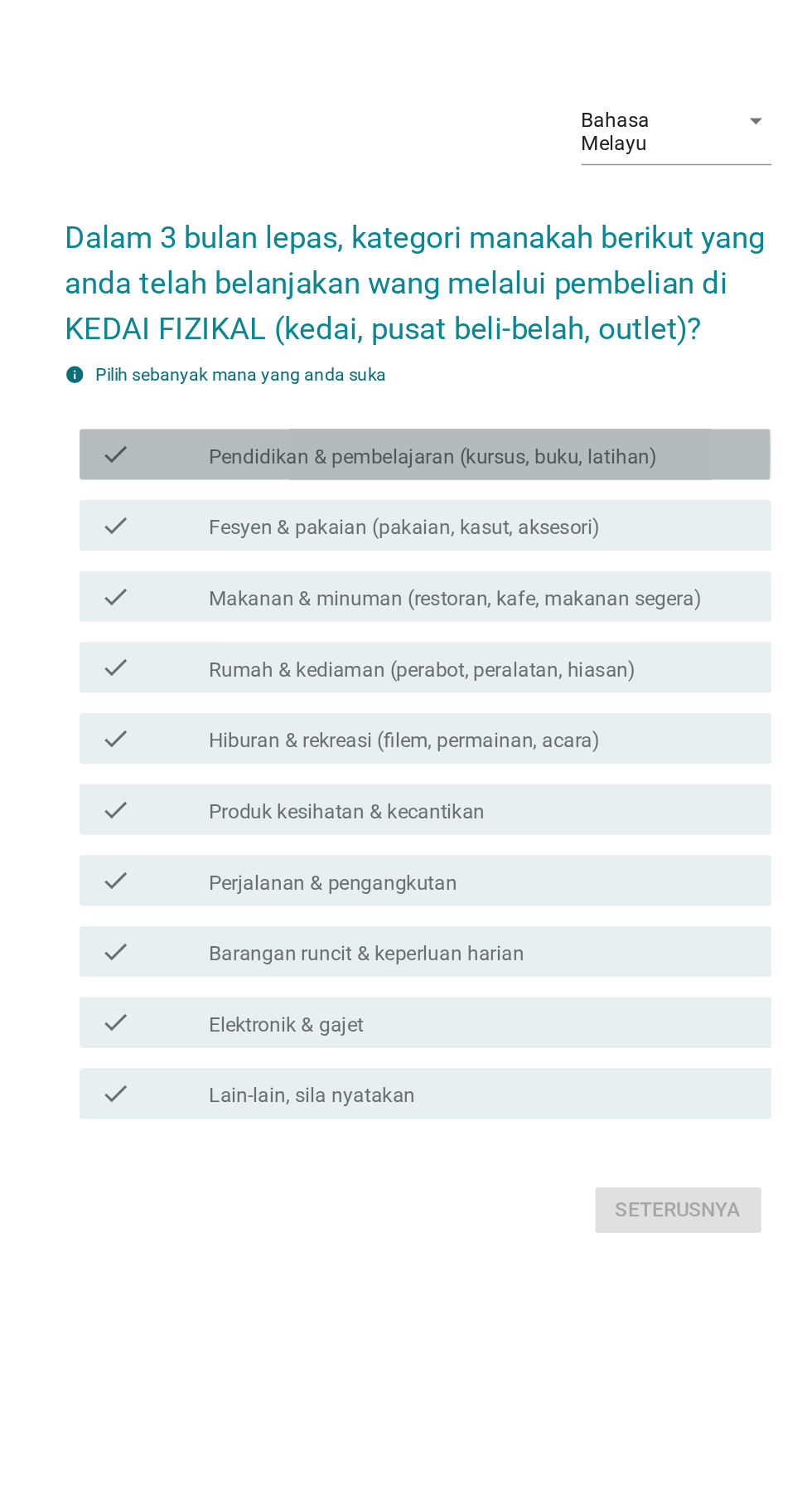
click at [353, 630] on label "Pendidikan & pembelajaran (kursus, buku, latihan)" at bounding box center [416, 622] width 293 height 16
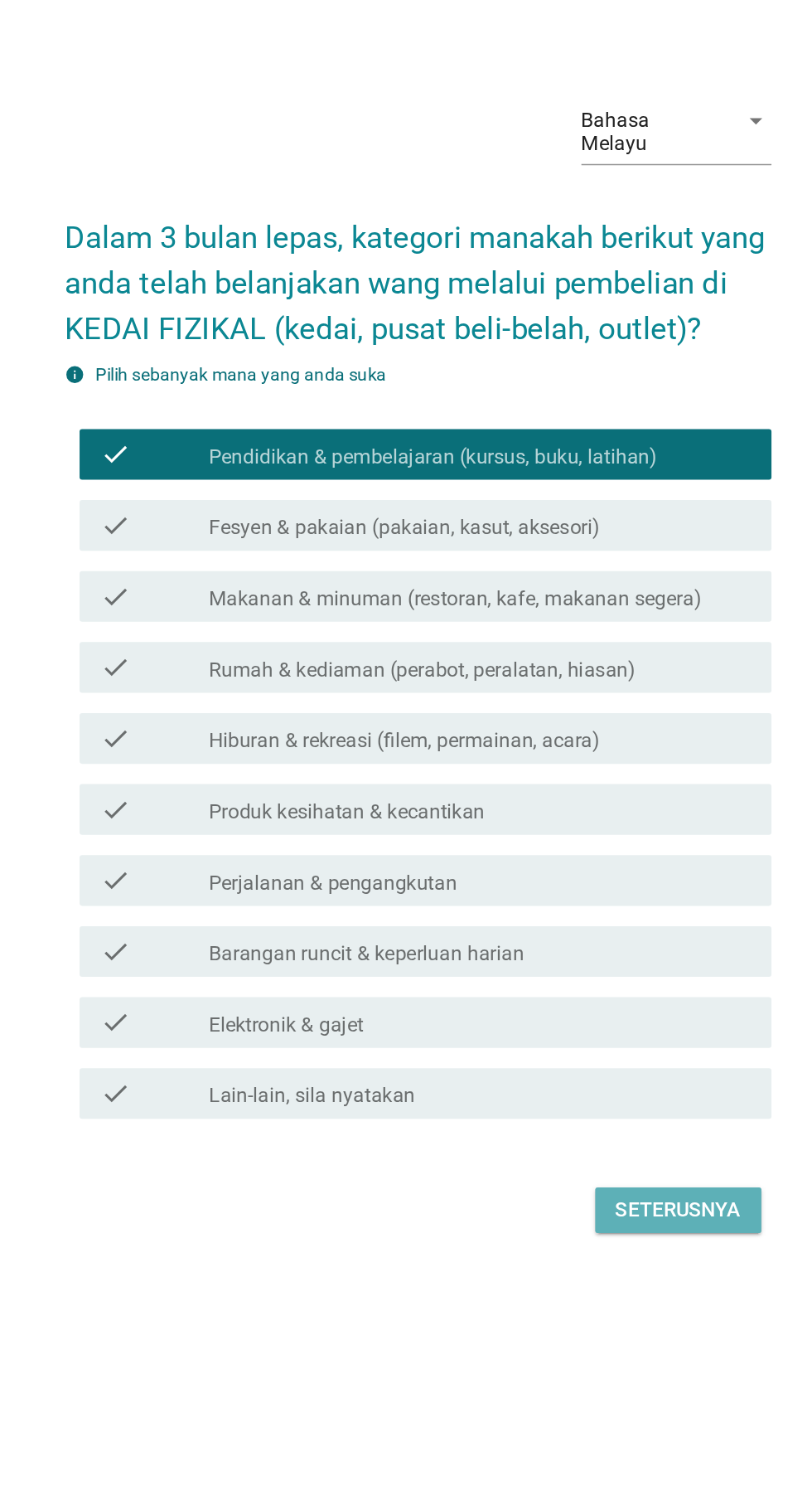
click at [572, 1130] on button "Seterusnya" at bounding box center [577, 1114] width 109 height 30
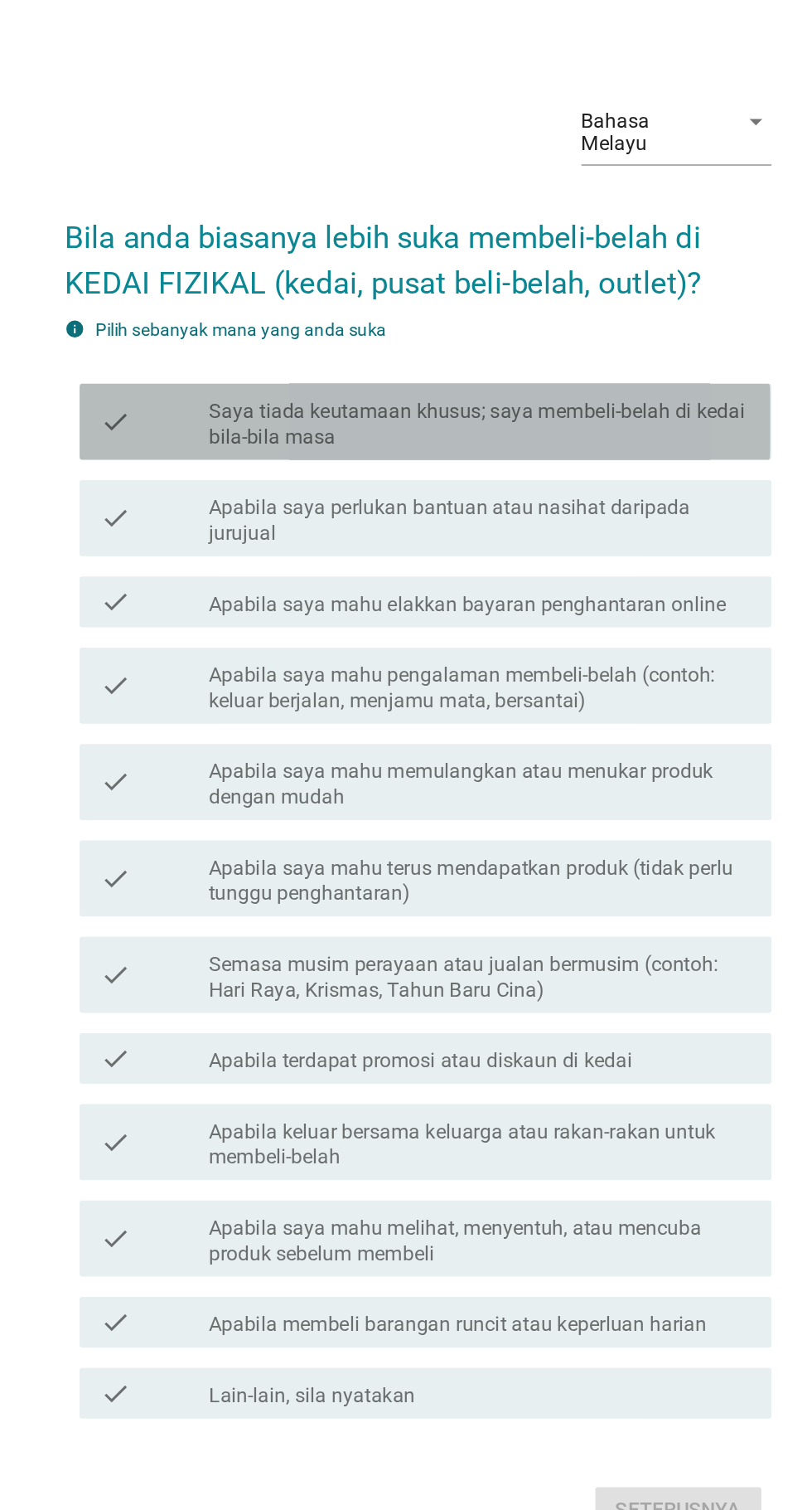
click at [347, 519] on label "Saya tiada keutamaan khusus; saya membeli-belah di kedai bila-bila masa" at bounding box center [447, 502] width 355 height 33
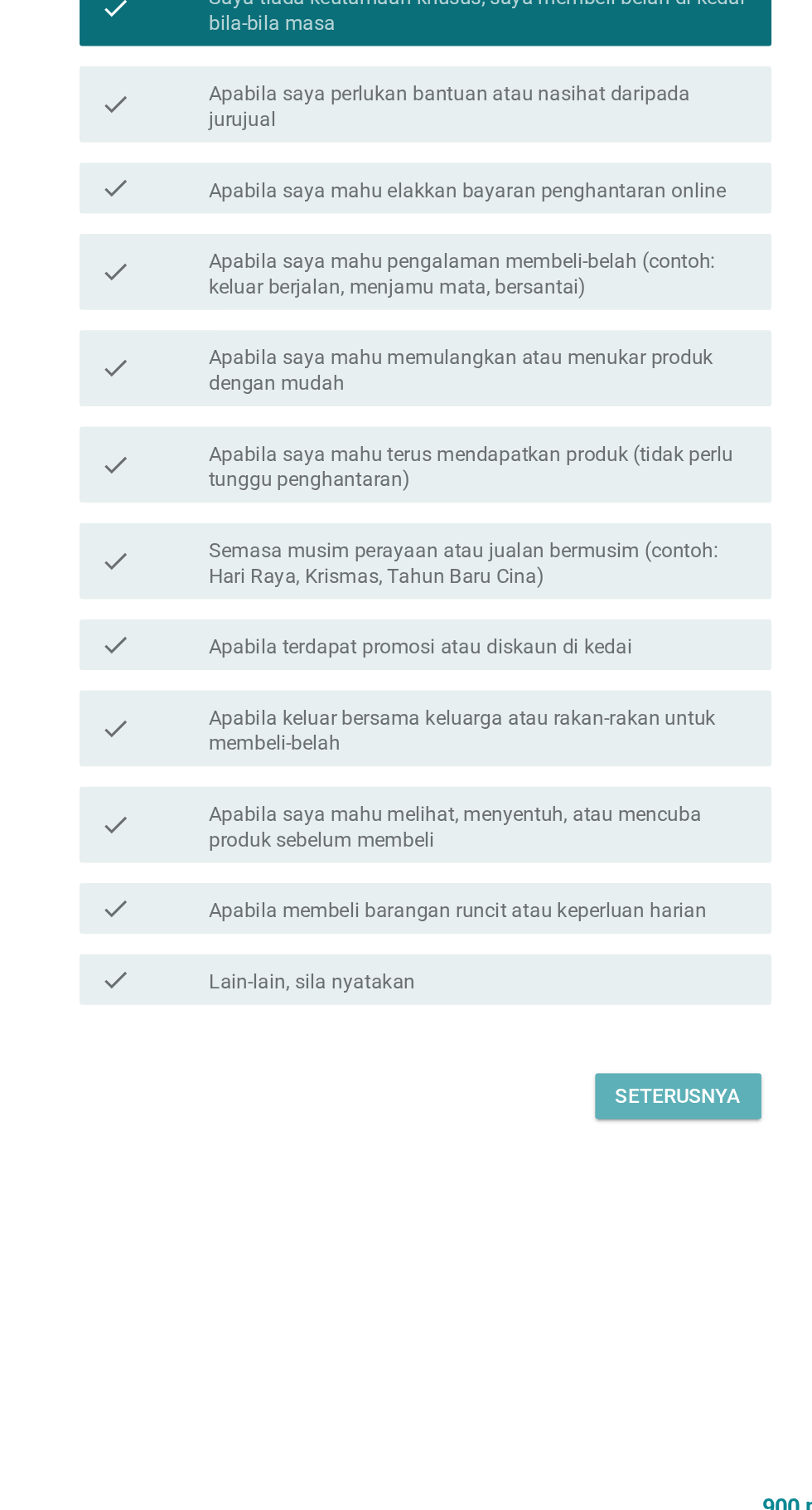
click at [596, 1227] on button "Seterusnya" at bounding box center [577, 1212] width 109 height 30
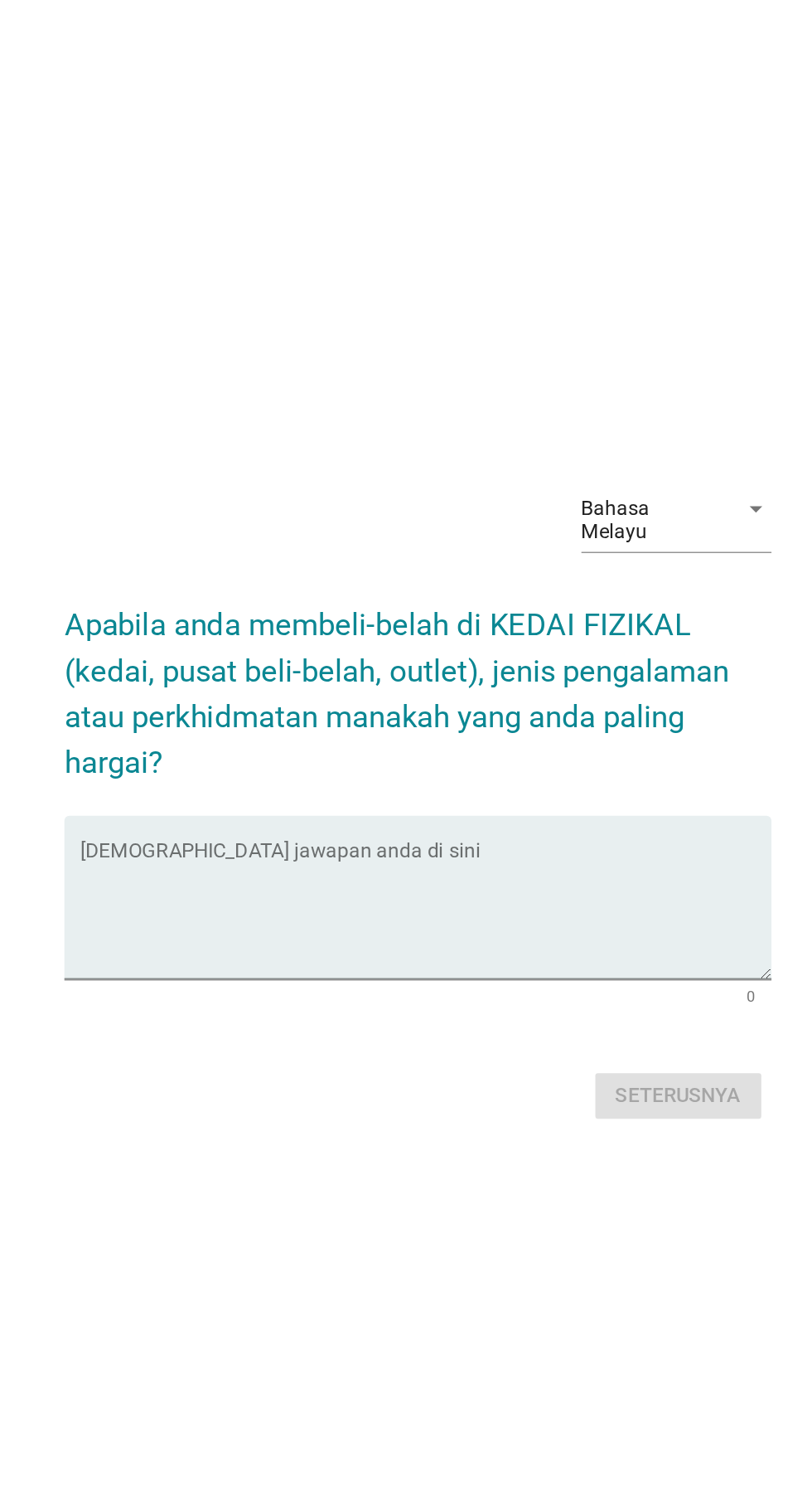
click at [238, 845] on textarea "Isikan jawapan anda di sini" at bounding box center [410, 830] width 452 height 87
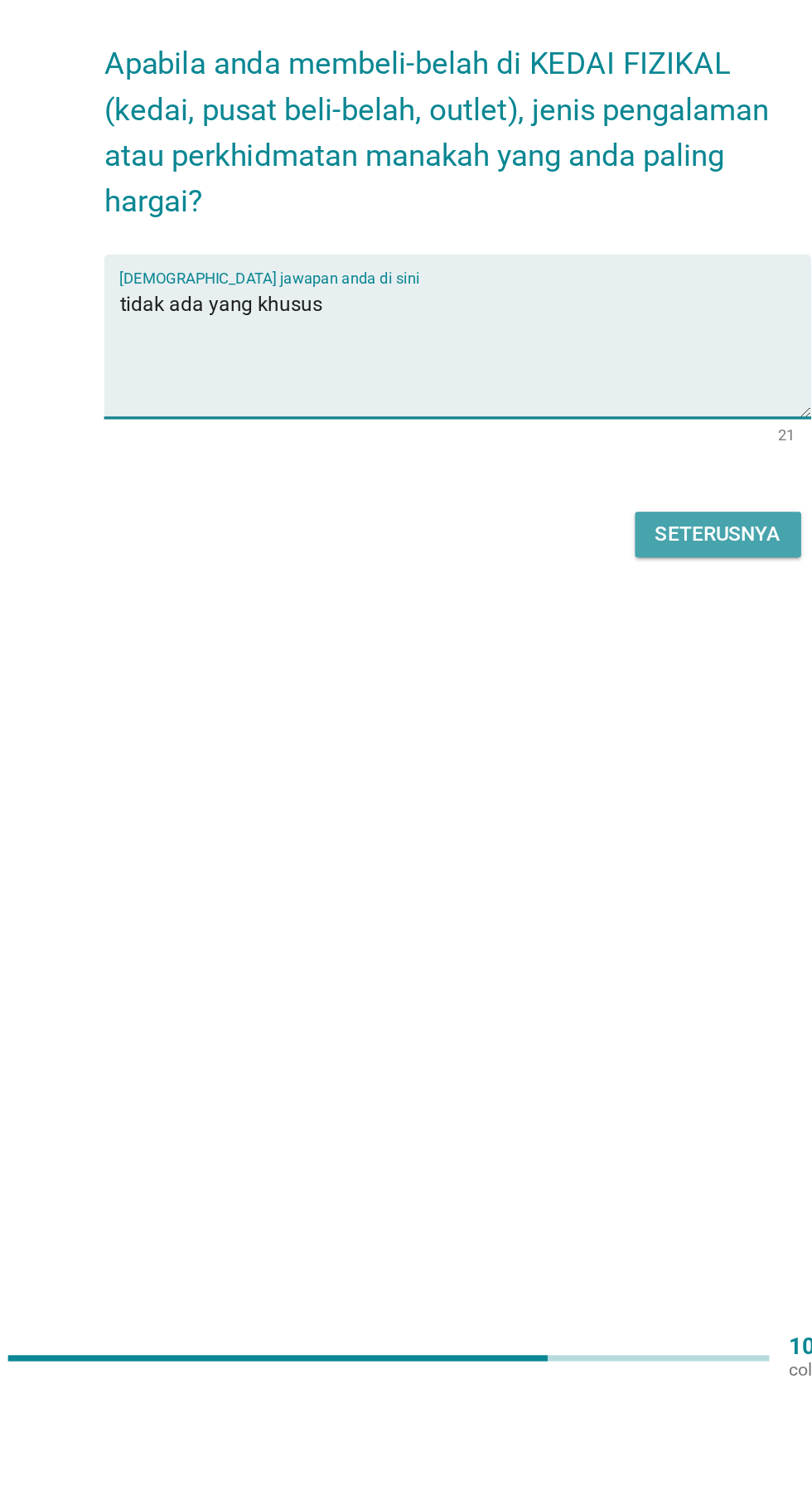
type textarea "tidak ada yang khusus"
click at [568, 961] on div "Seterusnya" at bounding box center [576, 949] width 82 height 20
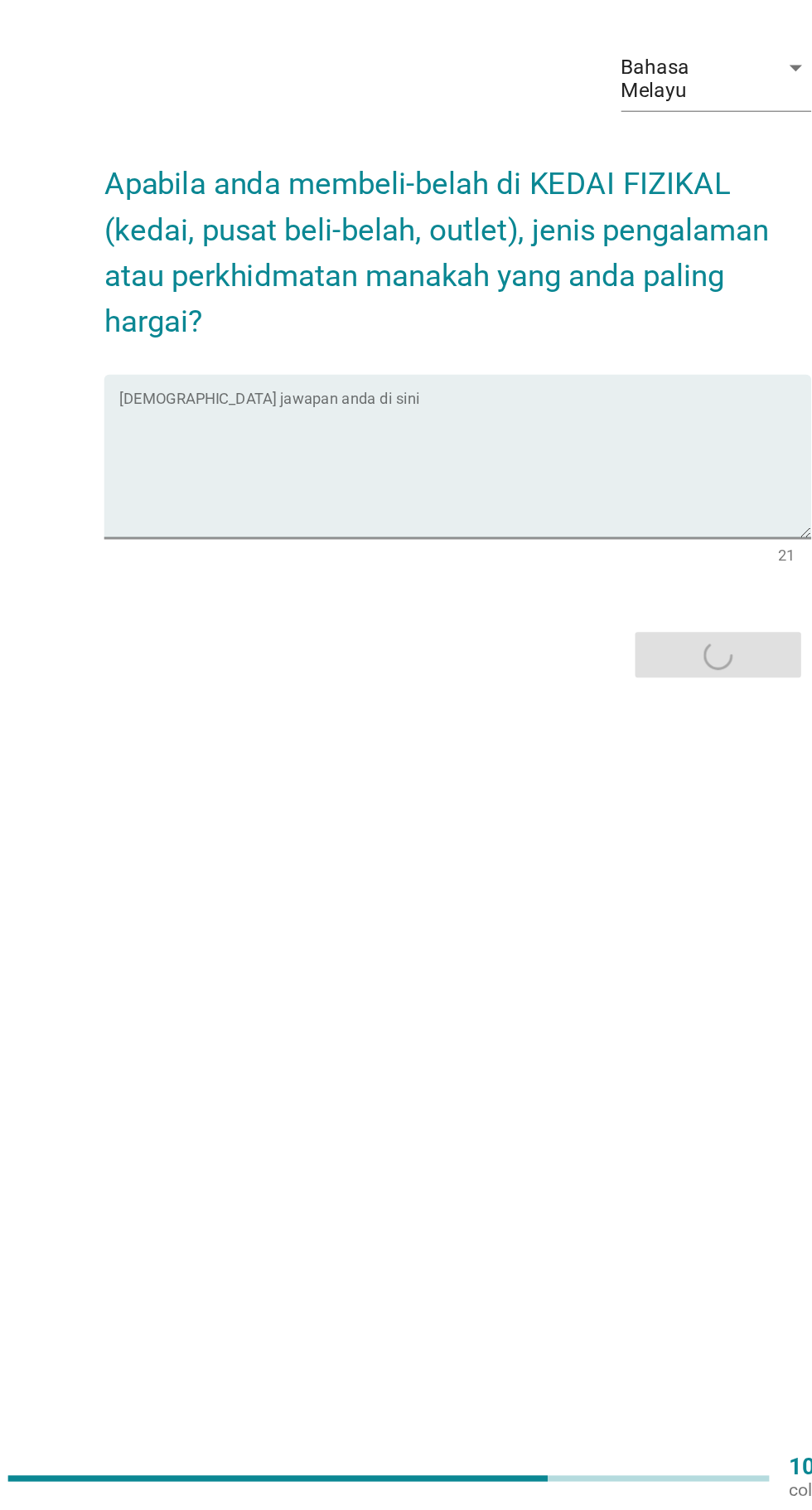
scroll to position [29, 0]
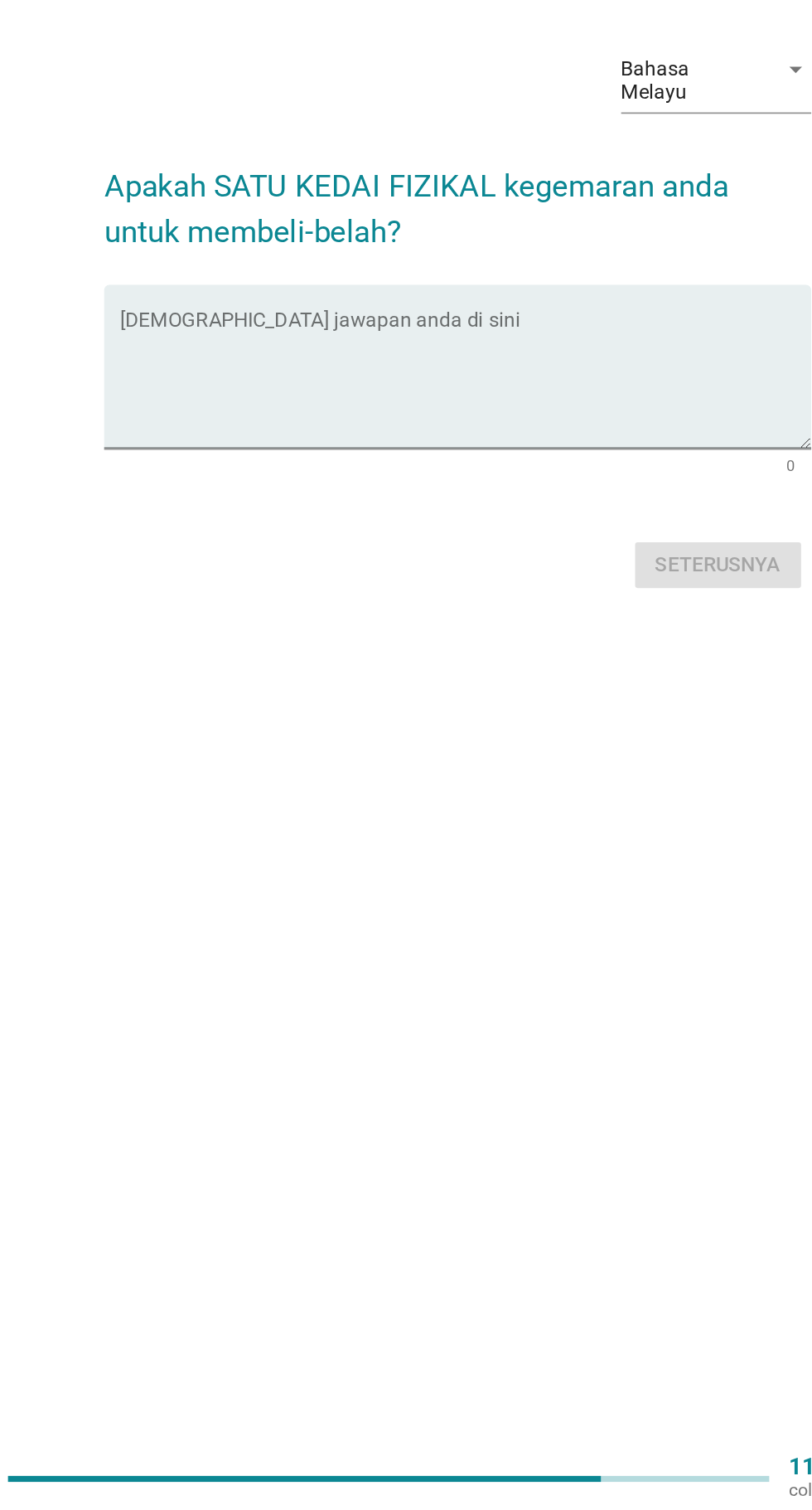
click at [242, 804] on textarea "Isikan jawapan anda di sini" at bounding box center [410, 771] width 452 height 87
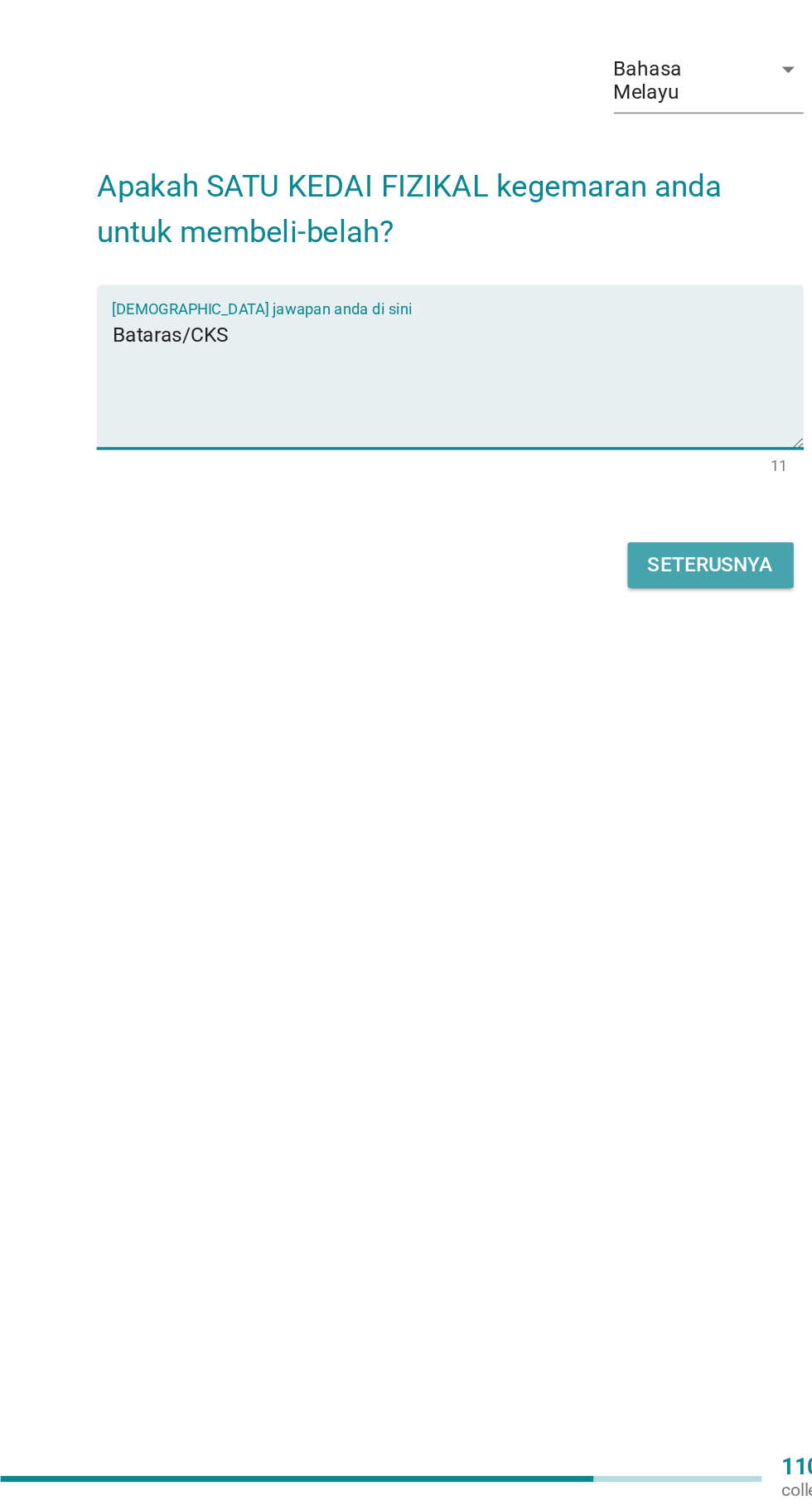
type textarea "Bataras/CKS"
click at [543, 901] on div "Seterusnya" at bounding box center [576, 891] width 82 height 20
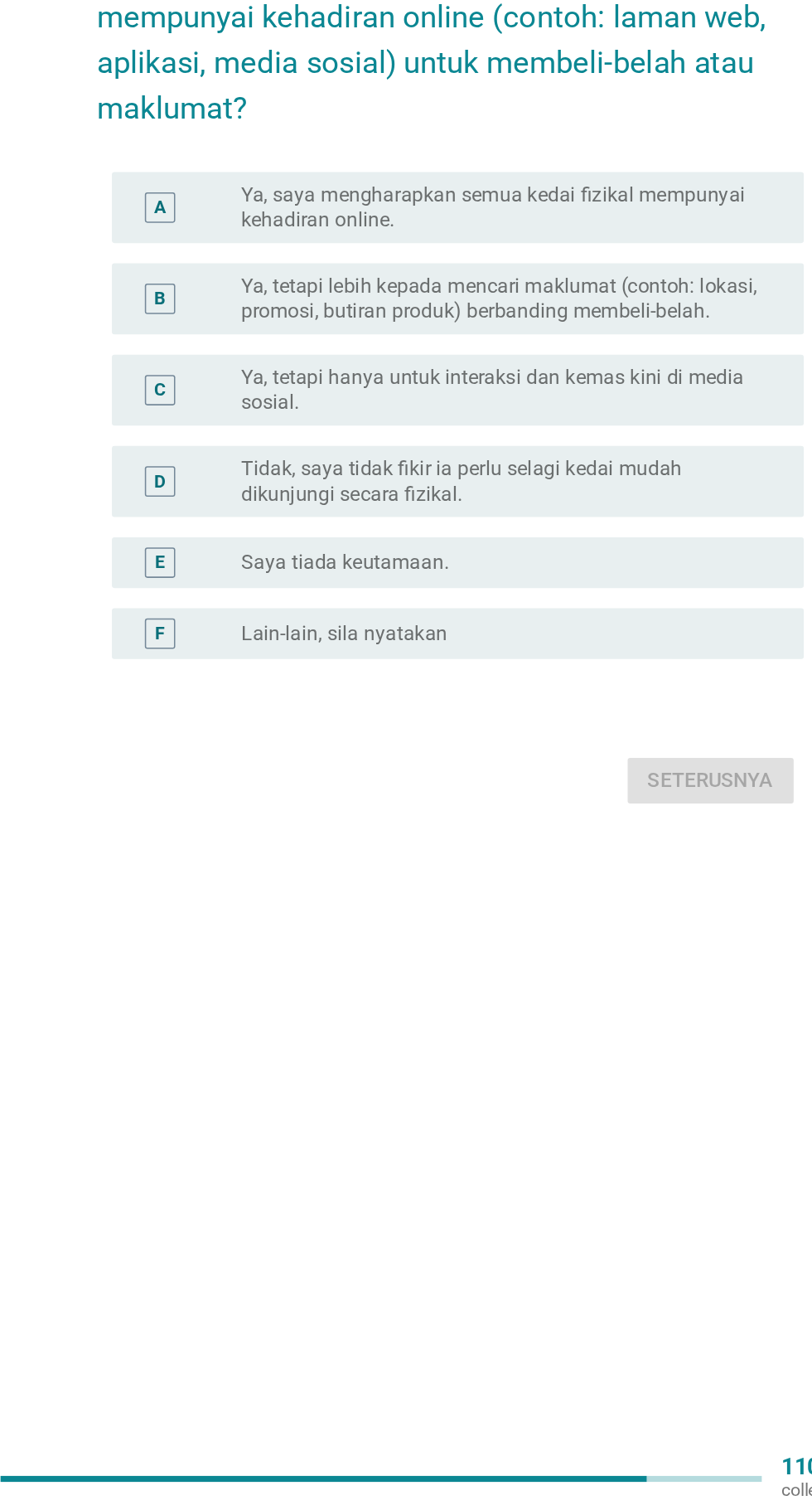
scroll to position [0, 0]
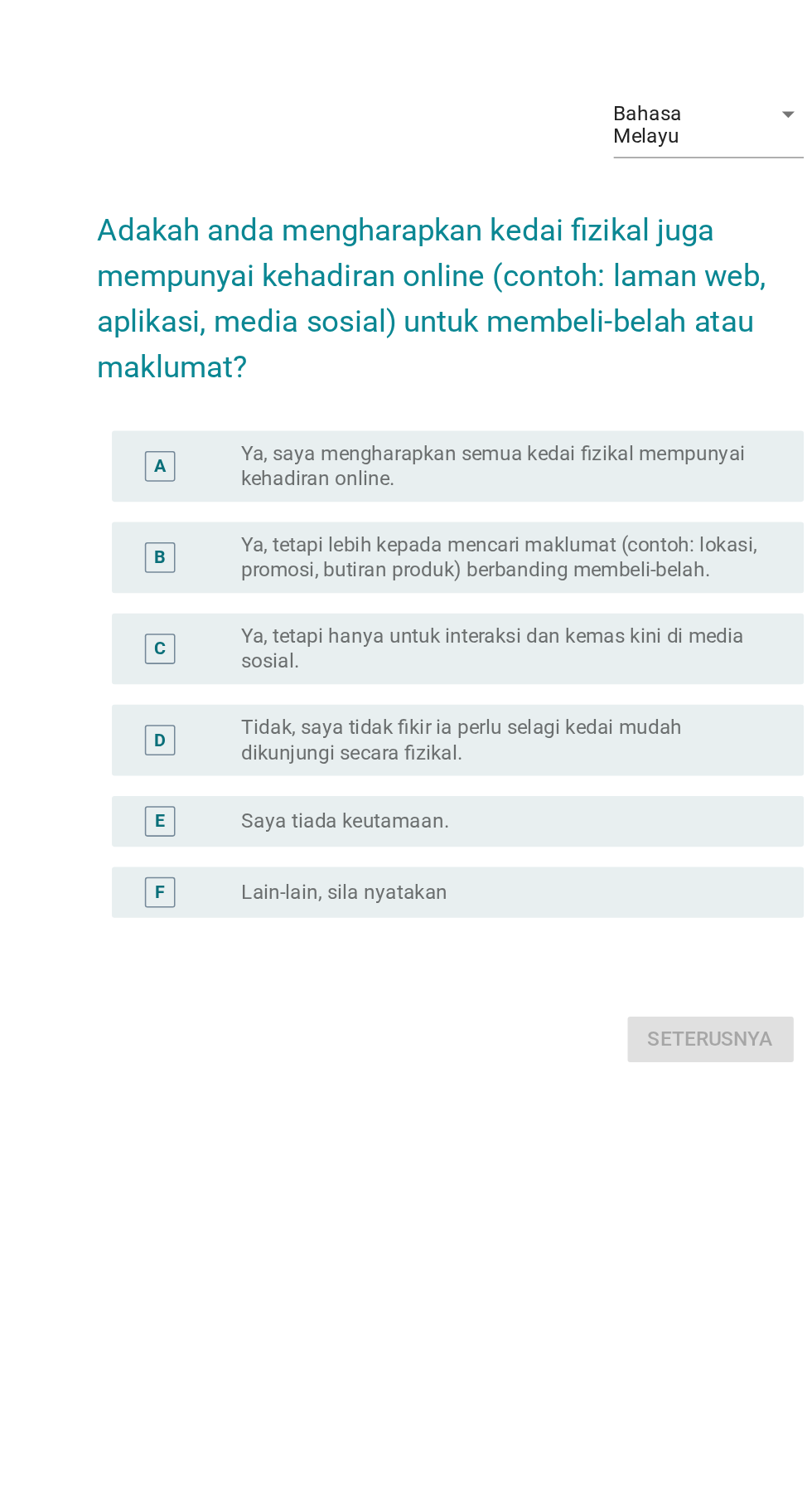
click at [209, 697] on div "A" at bounding box center [215, 686] width 20 height 20
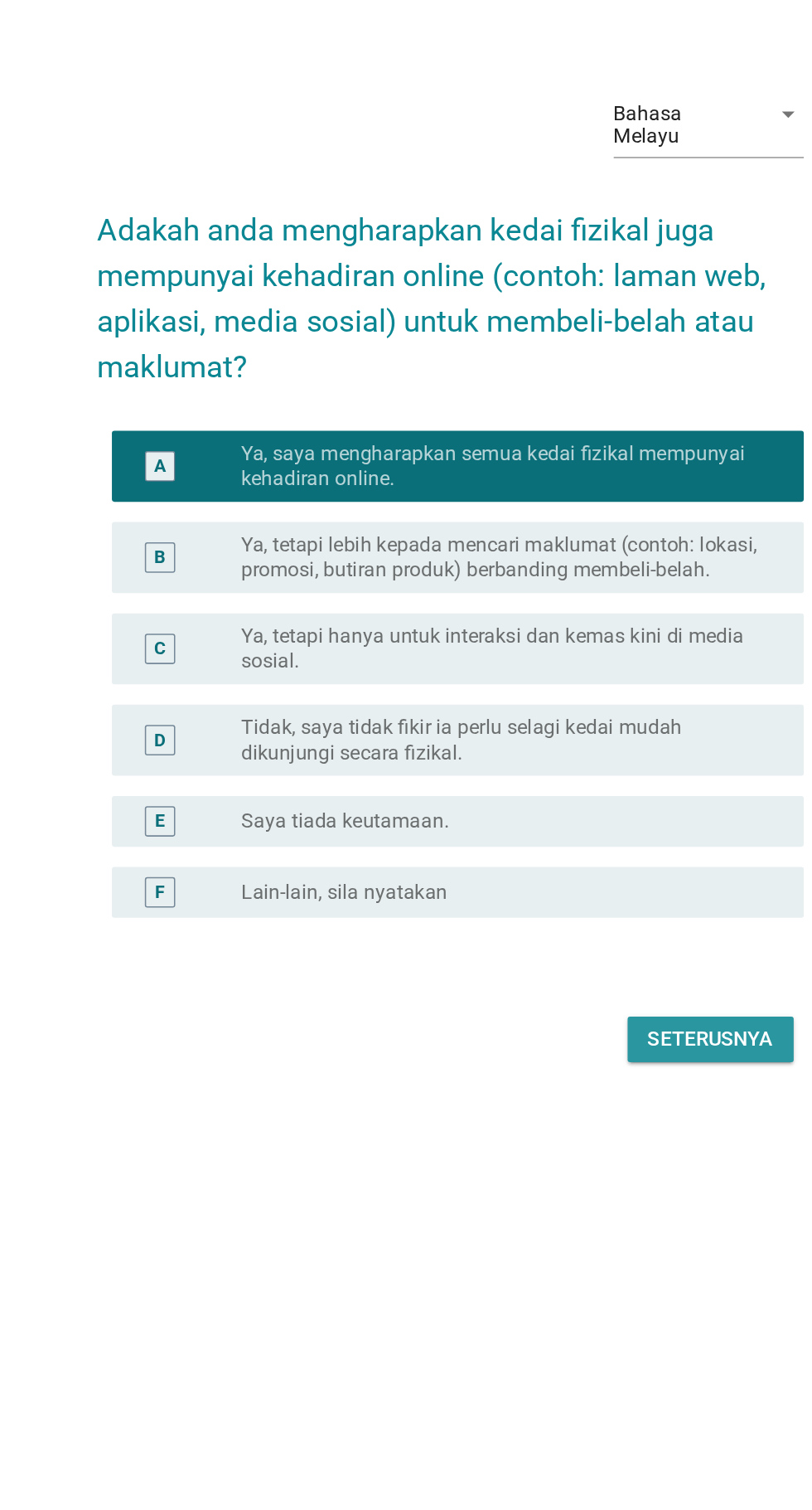
click at [588, 1076] on button "Seterusnya" at bounding box center [577, 1062] width 109 height 30
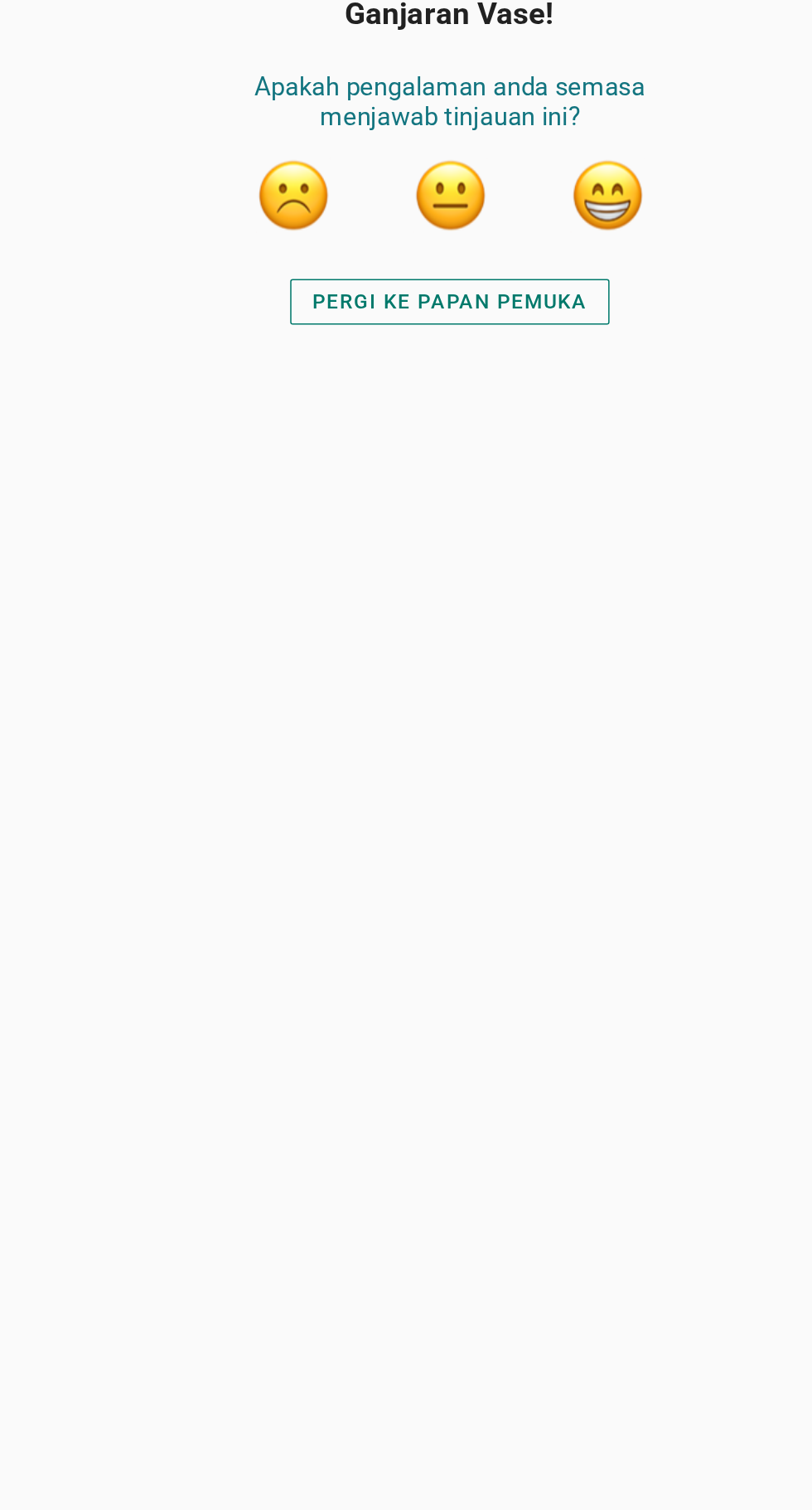
click at [517, 496] on button "button" at bounding box center [509, 510] width 50 height 50
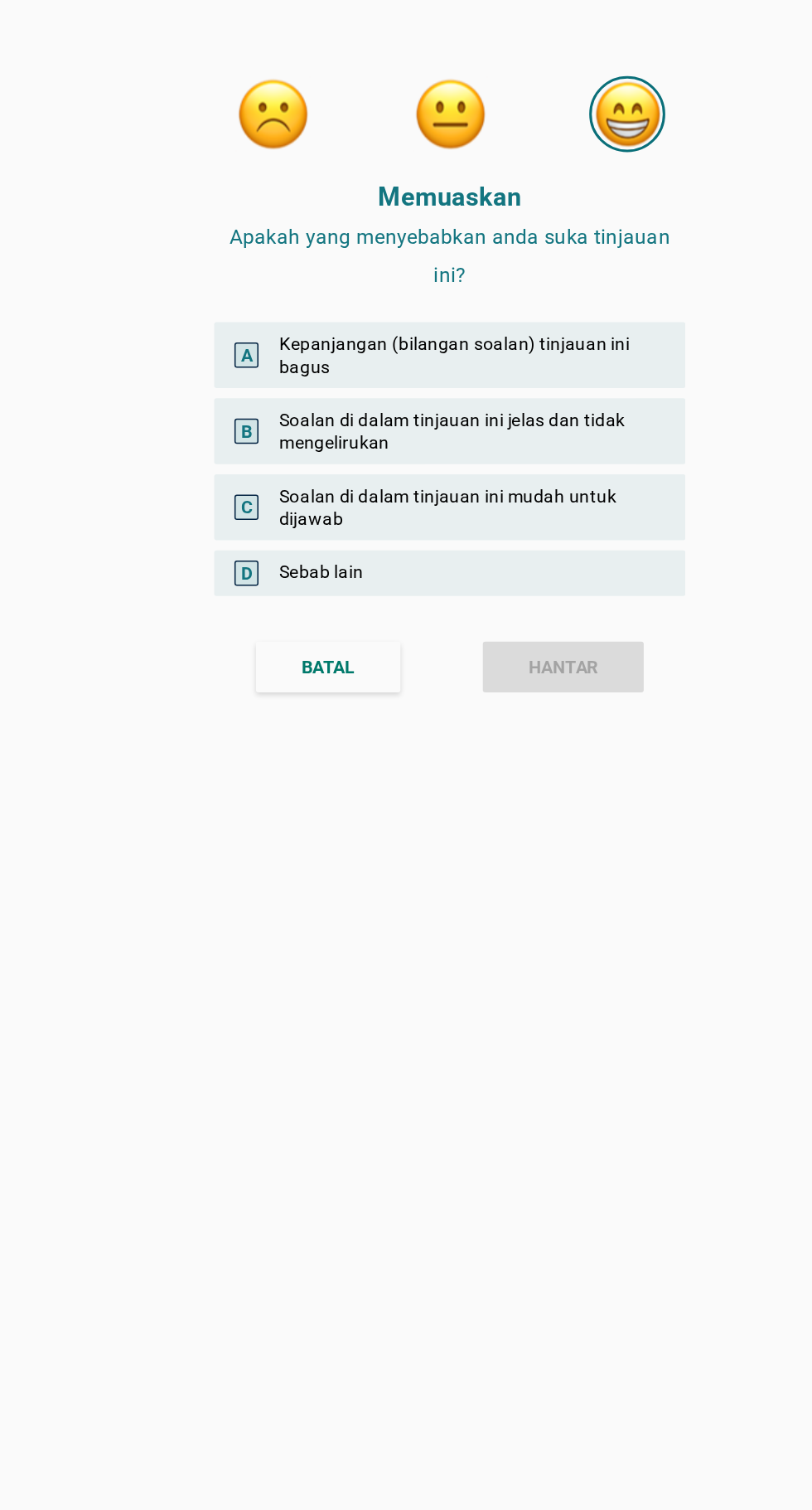
click at [257, 335] on div "C Soalan di dalam tinjauan ini mudah untuk dijawab" at bounding box center [406, 332] width 309 height 43
